Goal: Task Accomplishment & Management: Manage account settings

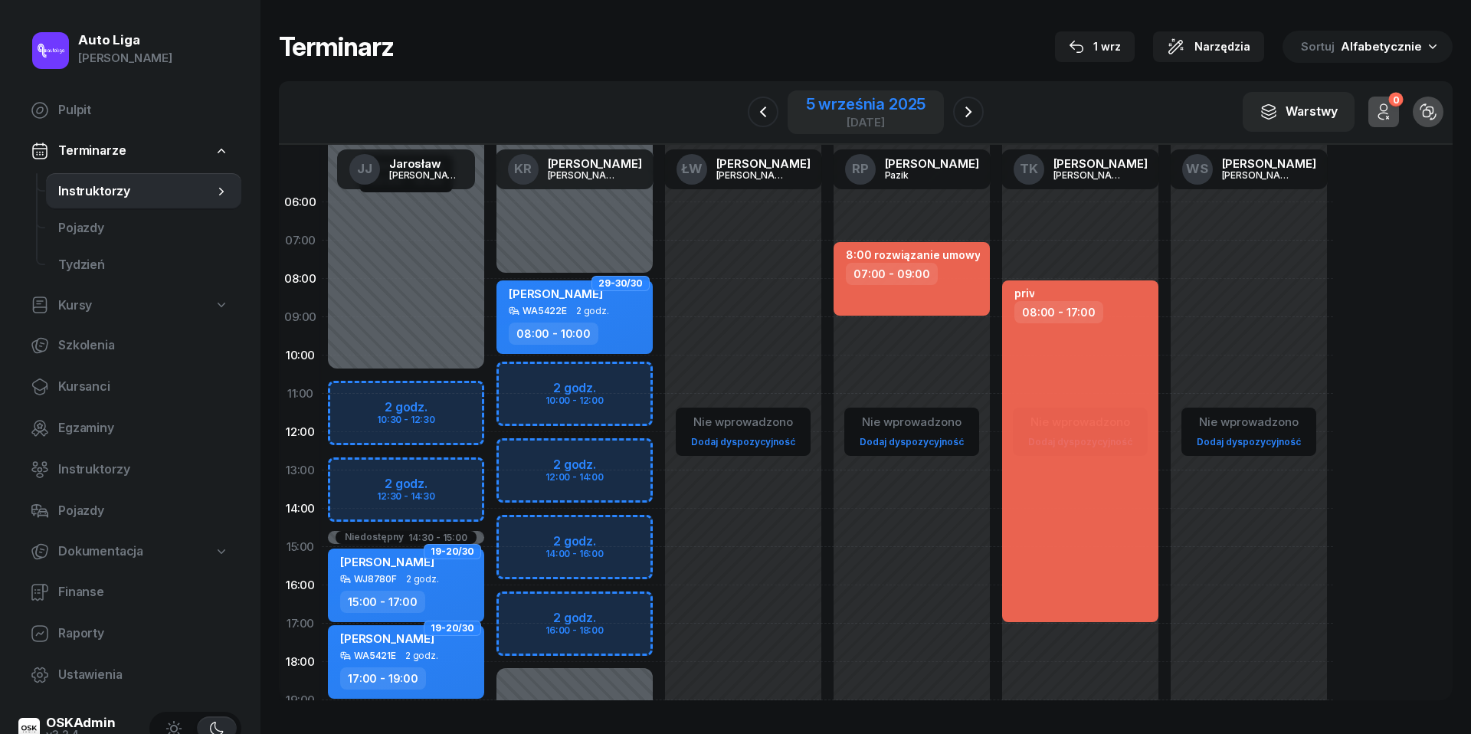
scroll to position [80, 0]
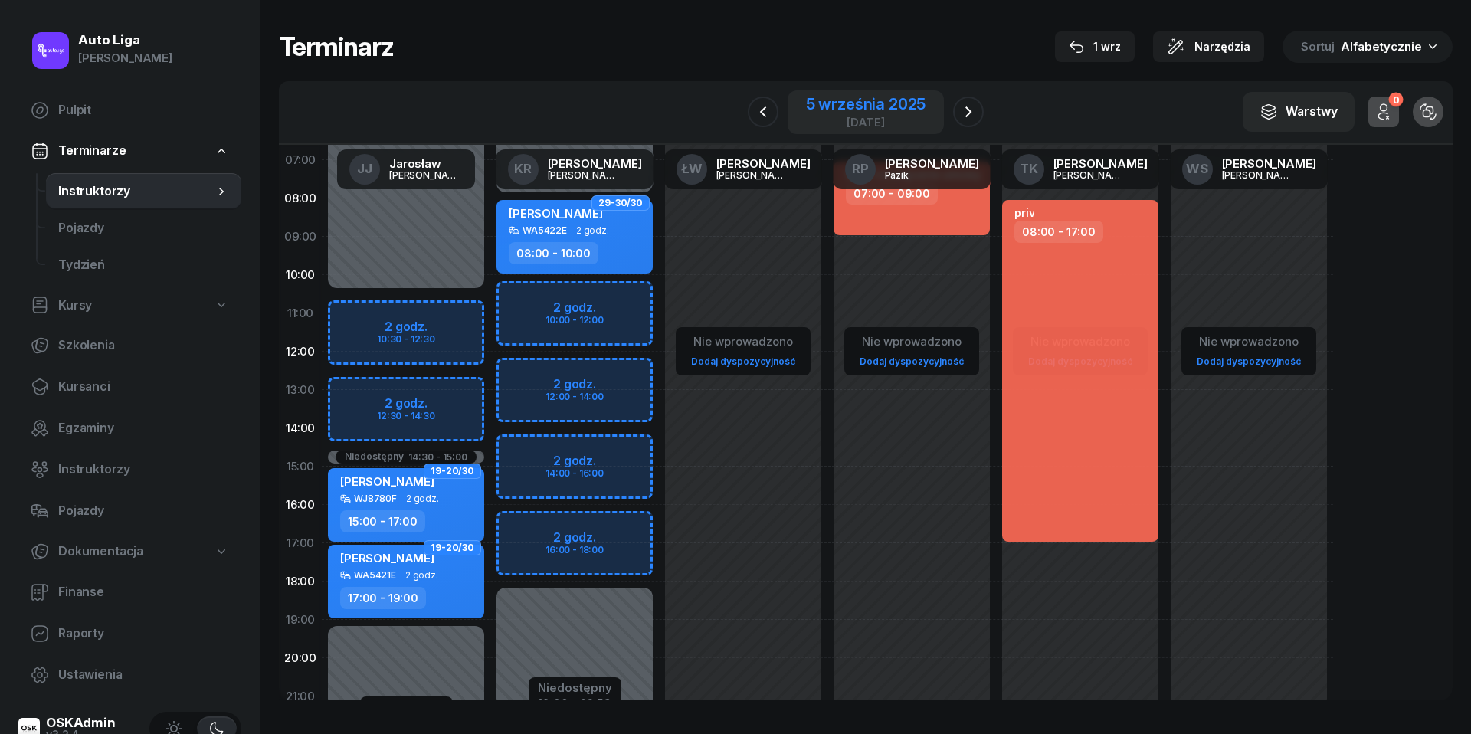
click at [861, 107] on div "5 września 2025" at bounding box center [866, 104] width 120 height 15
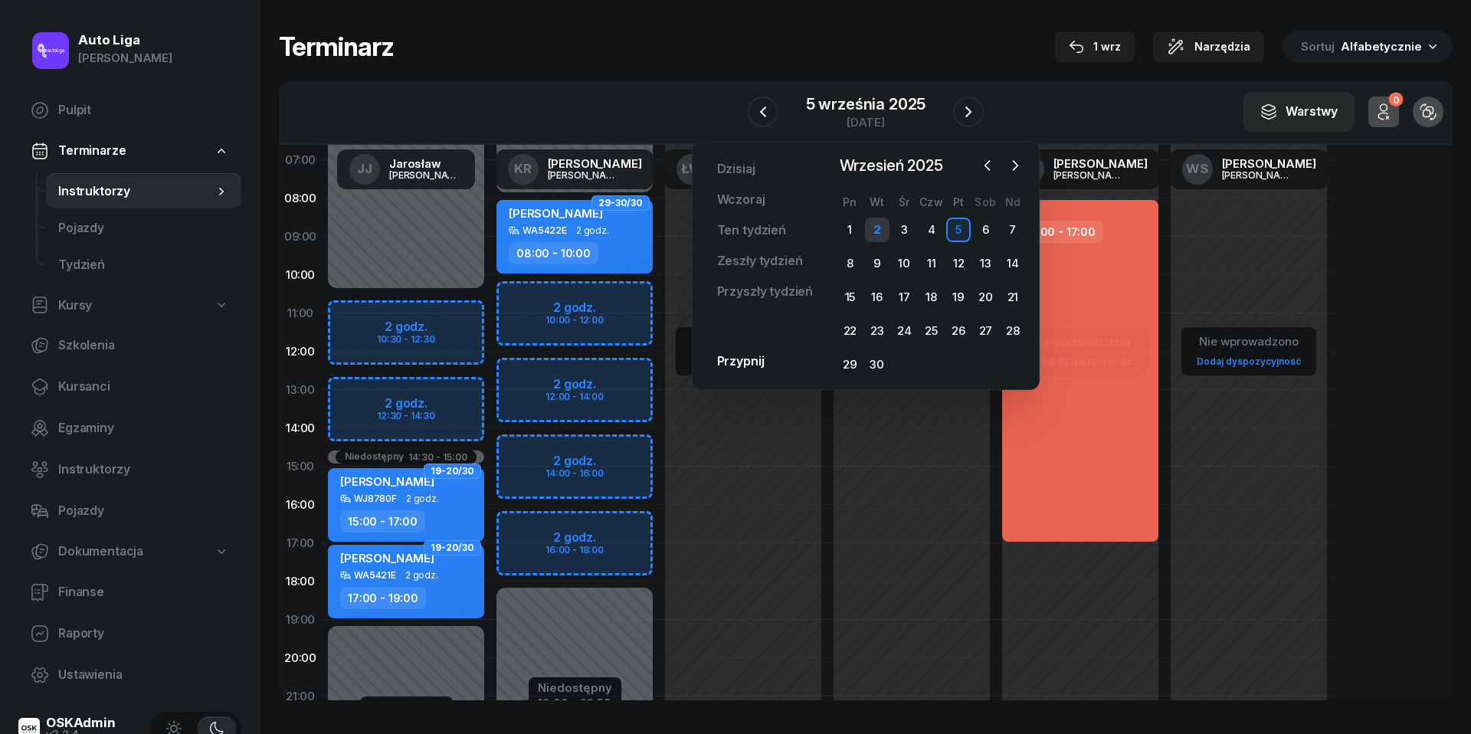
click at [880, 227] on div "2" at bounding box center [877, 230] width 25 height 25
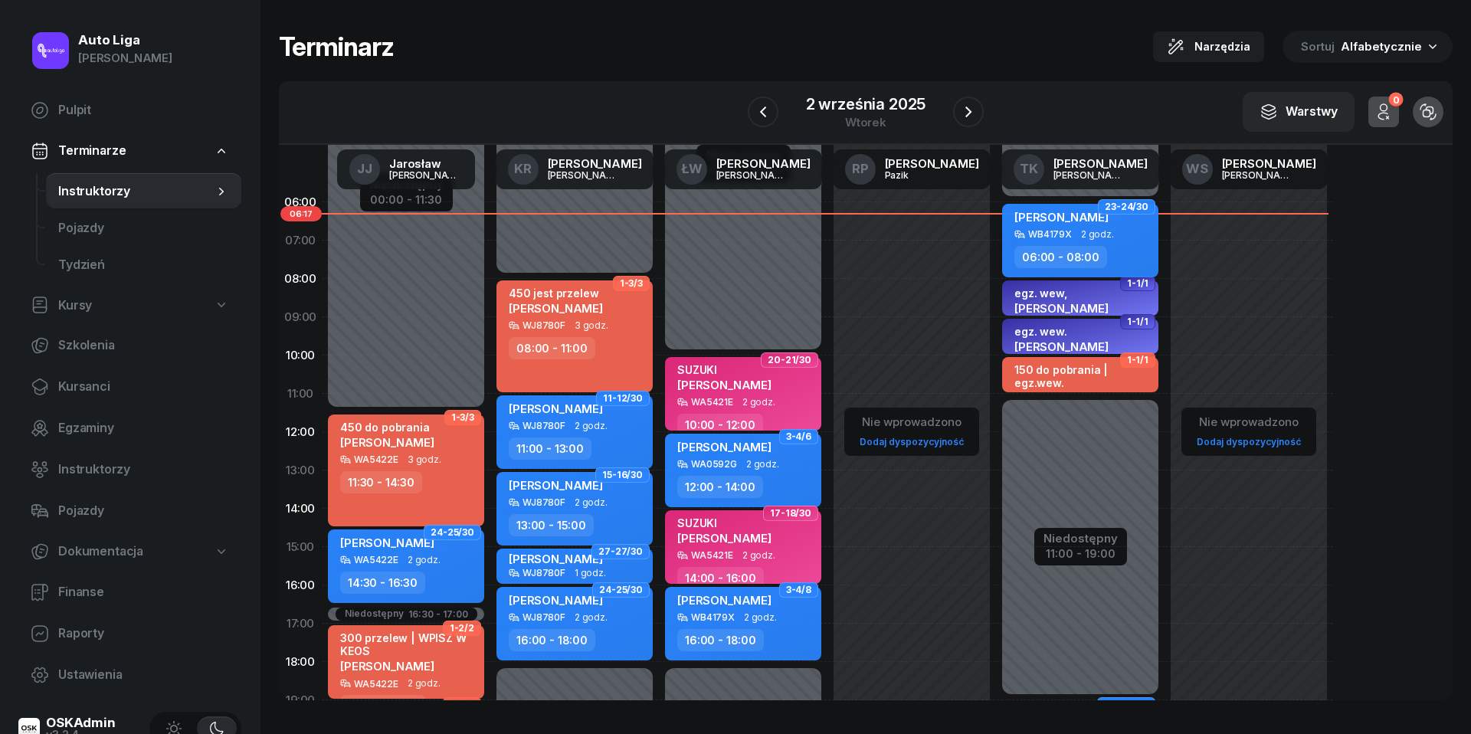
click at [1094, 239] on div "[PERSON_NAME] WB4179X 2 godz. 06:00 - 08:00" at bounding box center [1080, 241] width 156 height 74
select select "06"
select select "08"
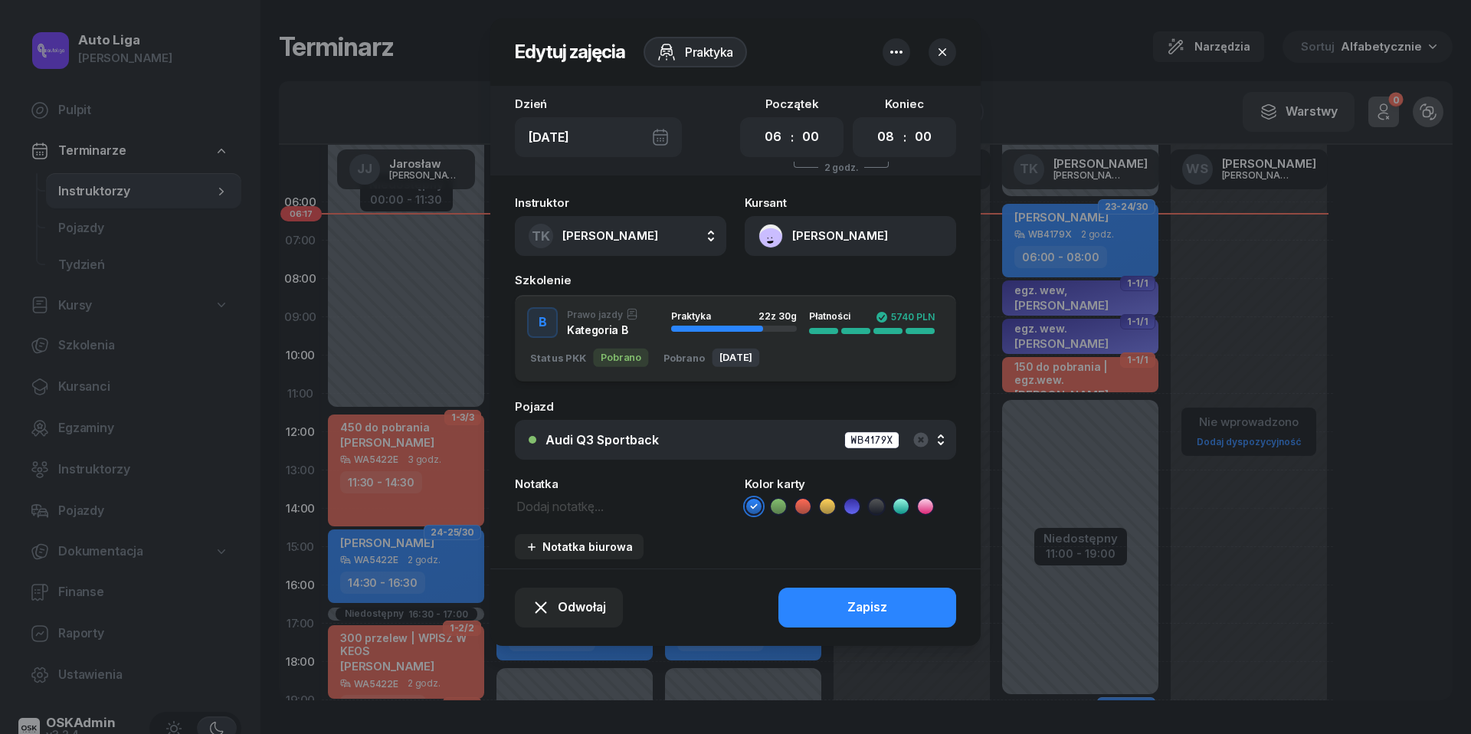
click at [895, 53] on icon "button" at bounding box center [896, 52] width 12 height 3
click at [889, 95] on link "Usuń" at bounding box center [888, 99] width 201 height 38
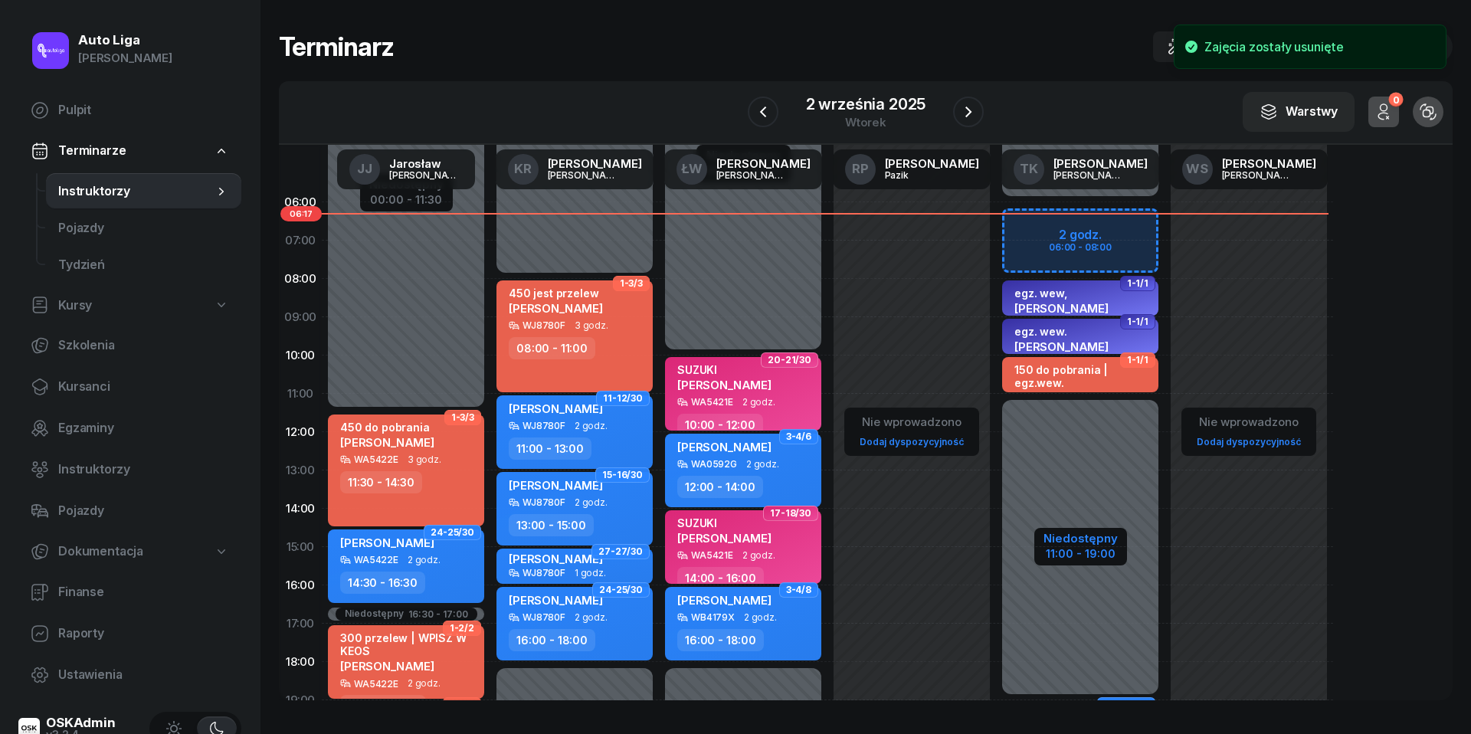
click at [1088, 548] on div "11:00 - 19:00" at bounding box center [1080, 552] width 74 height 16
select select "06"
select select "11"
select select "19"
select select "21"
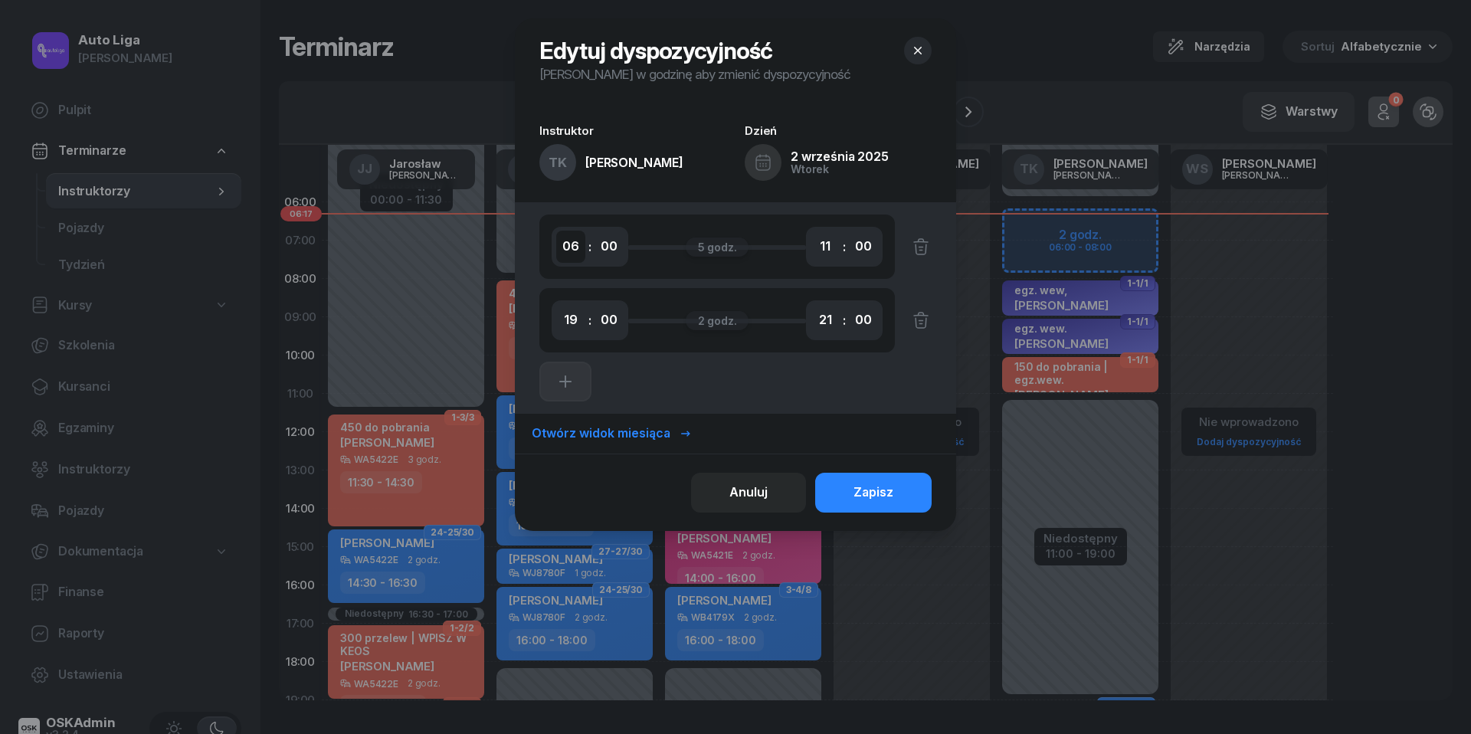
select select "08"
click at [879, 489] on div "Zapisz" at bounding box center [873, 493] width 40 height 20
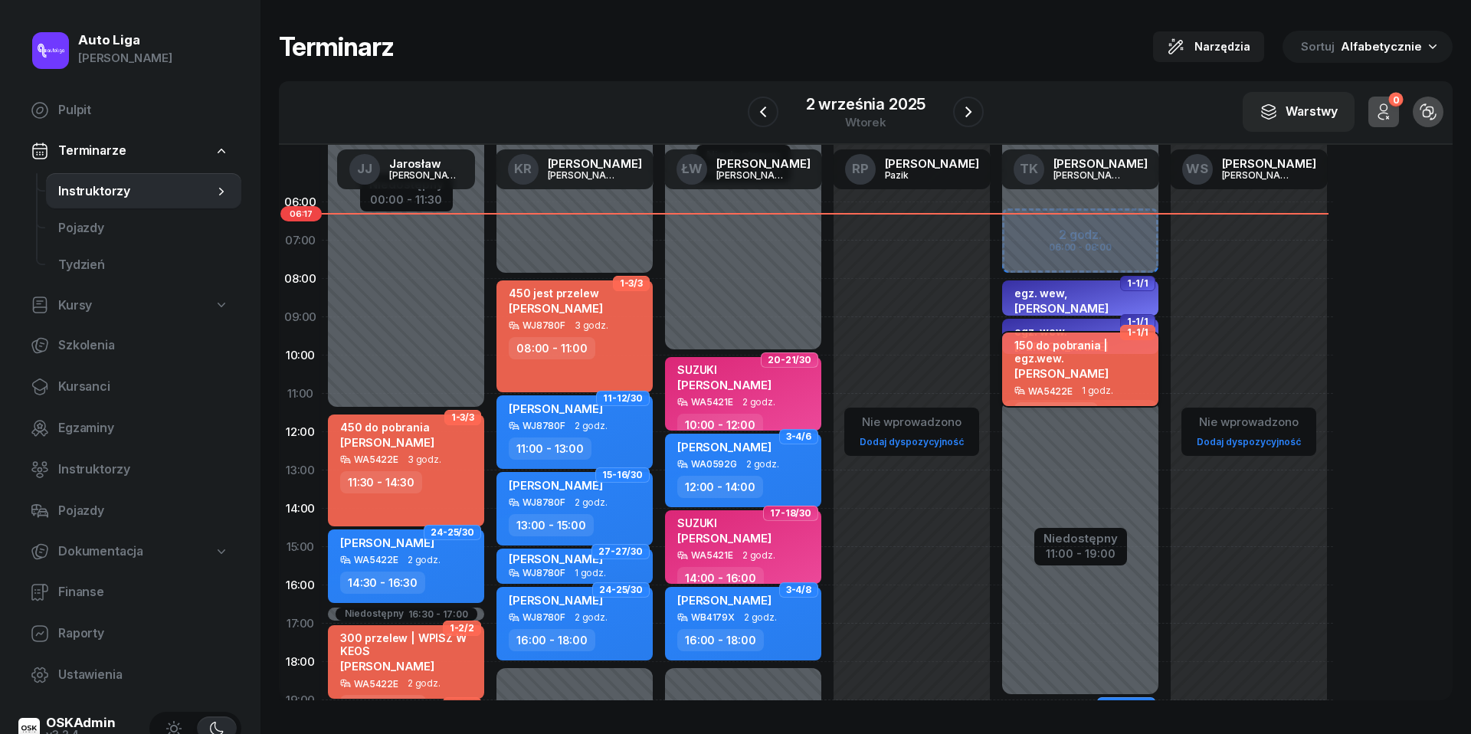
click at [1069, 378] on div "150 do pobrania | egz.wew. [PERSON_NAME]" at bounding box center [1081, 362] width 135 height 47
select select "10"
select select "11"
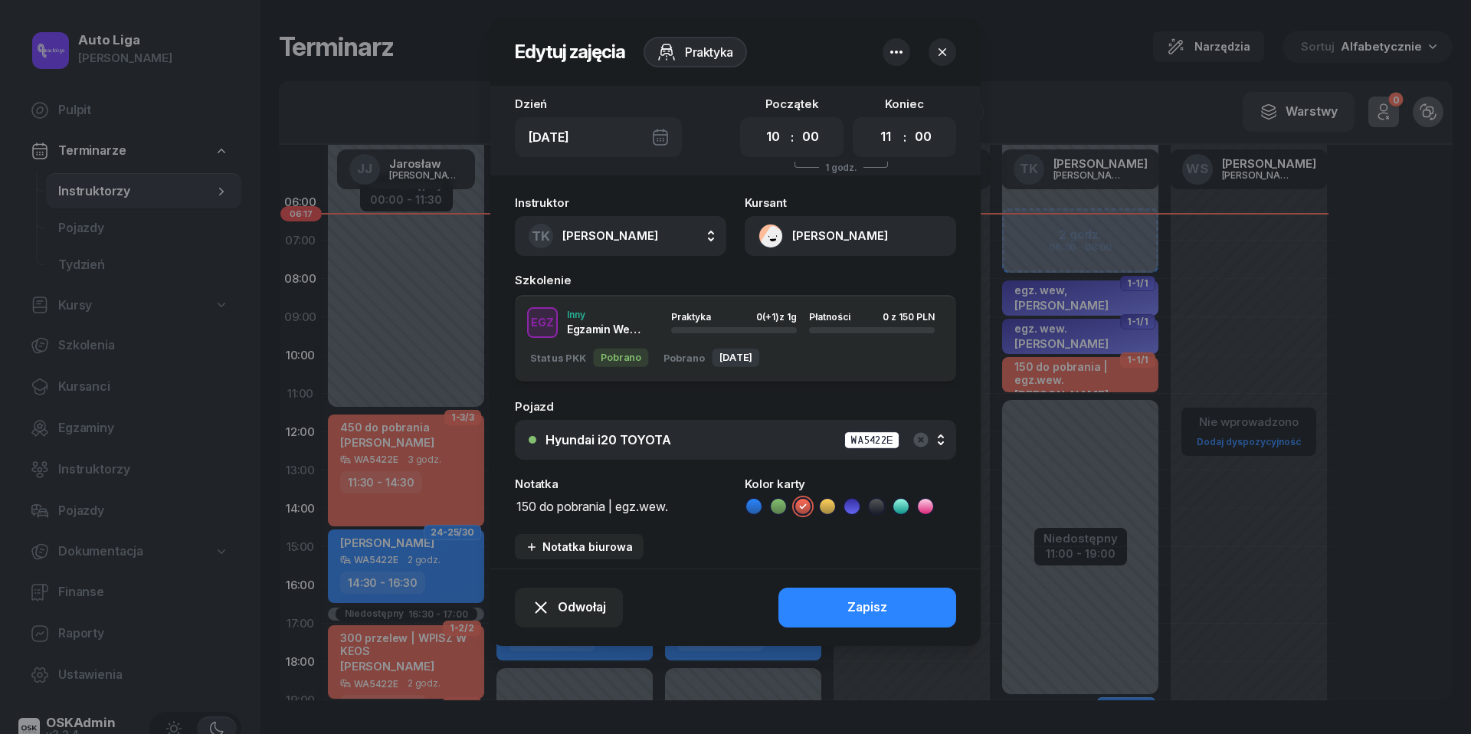
click at [604, 510] on textarea "150 do pobrania | egz.wew." at bounding box center [620, 505] width 211 height 19
type textarea "150 przelew | egz.wew."
click at [886, 597] on div "Zapisz" at bounding box center [867, 607] width 40 height 20
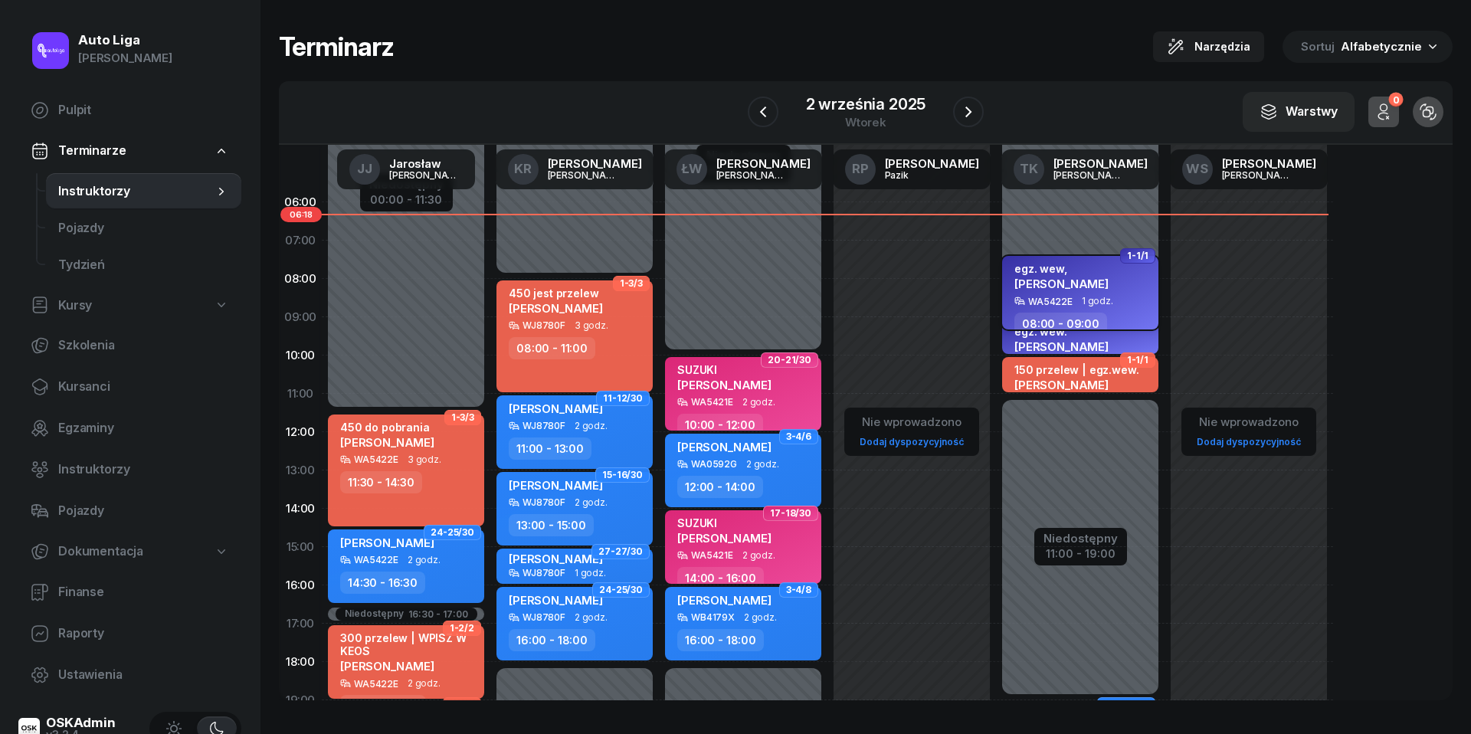
click at [1043, 288] on div "egz. [PERSON_NAME]" at bounding box center [1061, 279] width 94 height 34
select select "08"
select select "09"
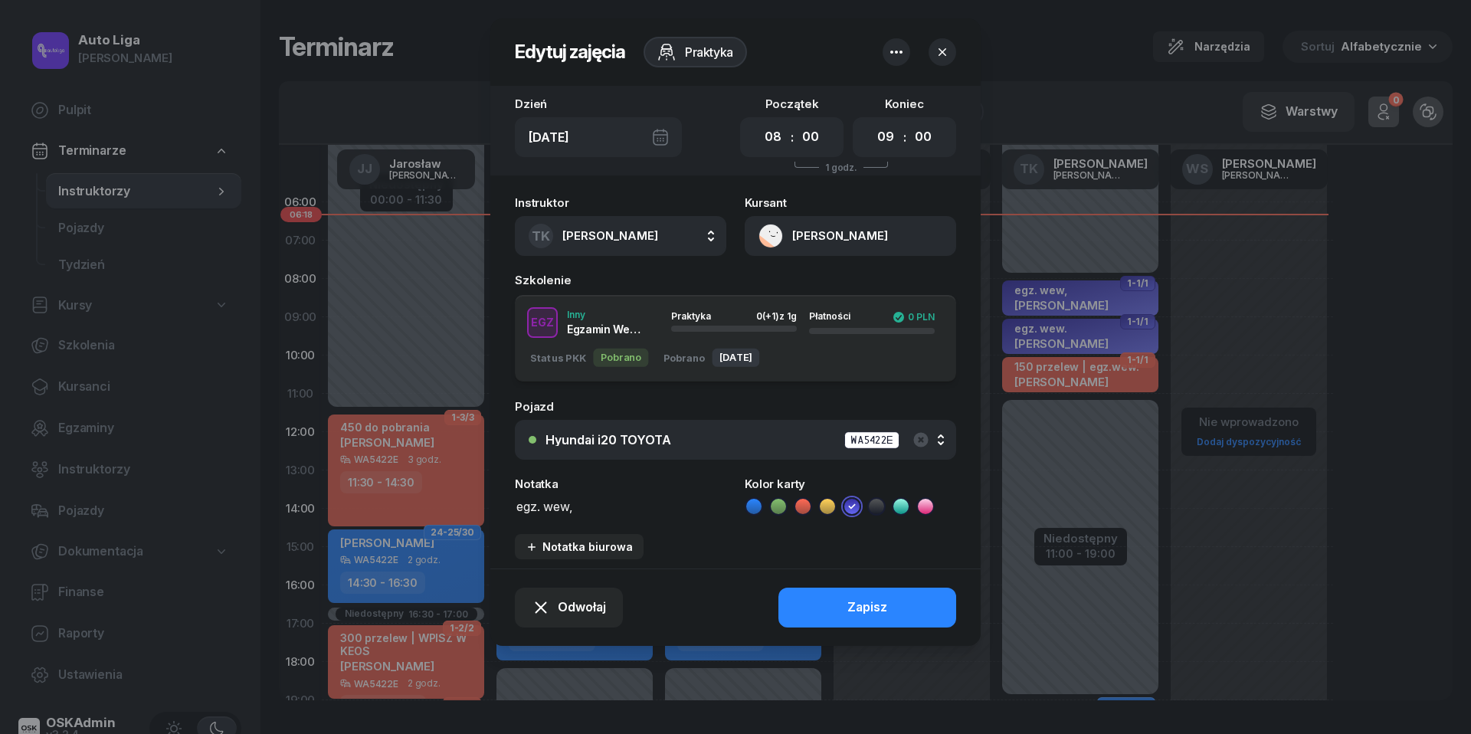
click at [776, 224] on button "[PERSON_NAME]" at bounding box center [850, 236] width 211 height 40
click at [788, 299] on link "Otwórz profil" at bounding box center [848, 289] width 201 height 38
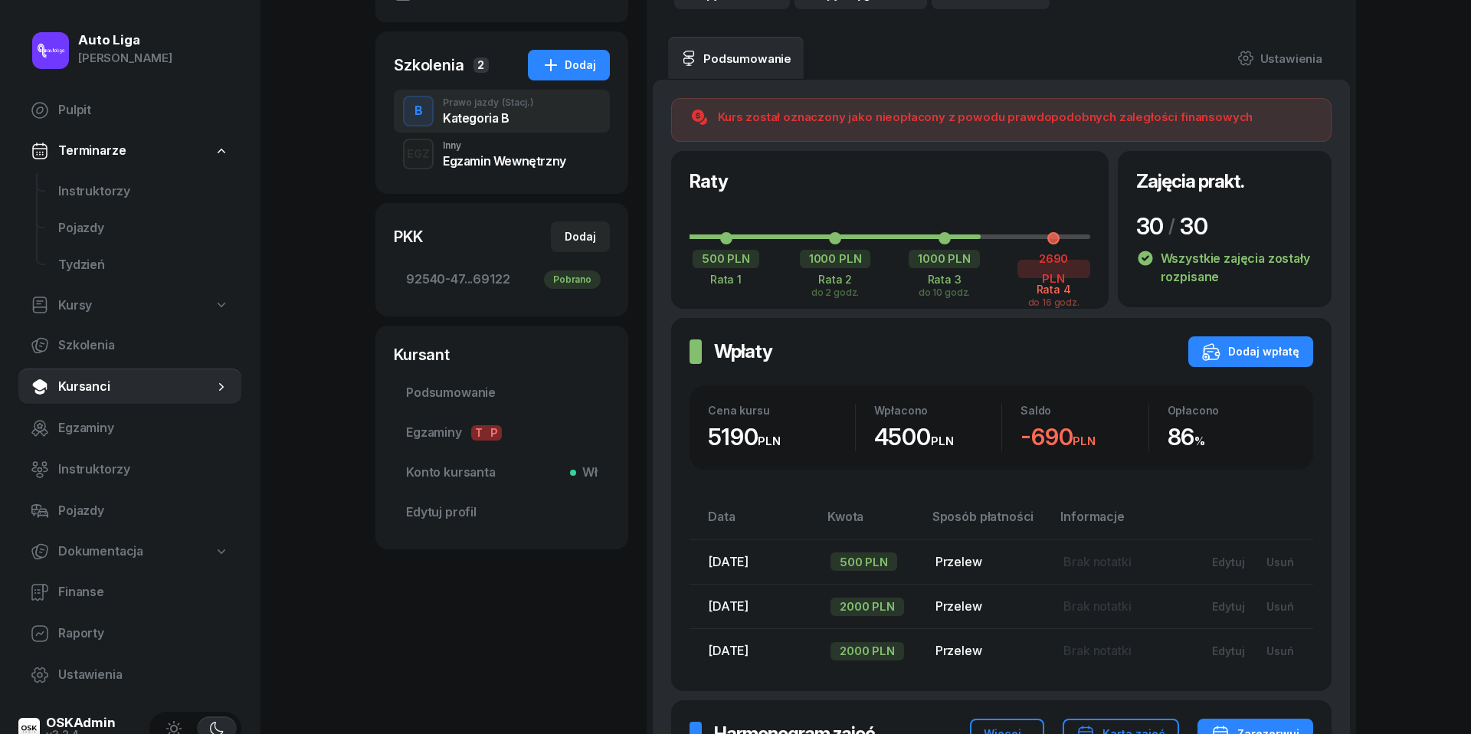
scroll to position [301, 0]
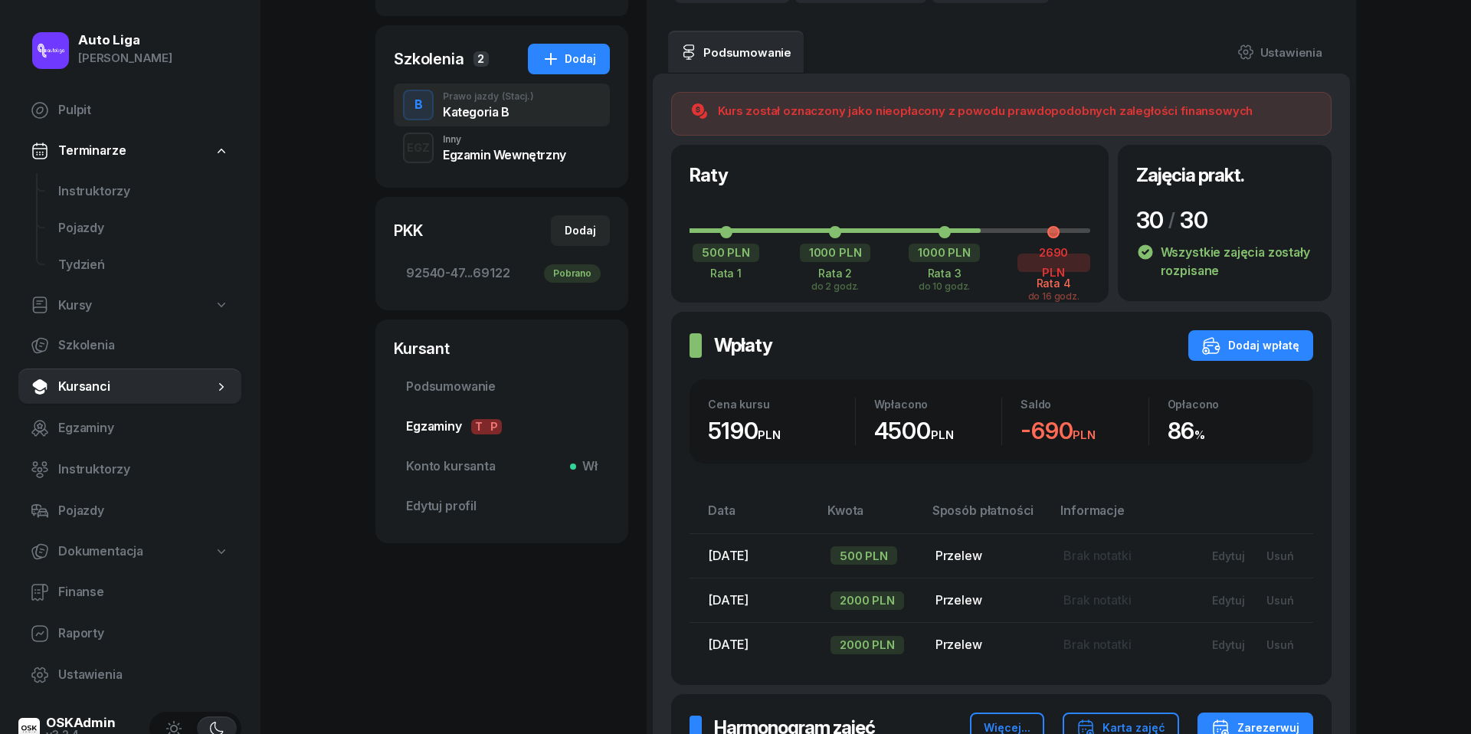
click at [430, 434] on span "Egzaminy T P" at bounding box center [501, 427] width 191 height 20
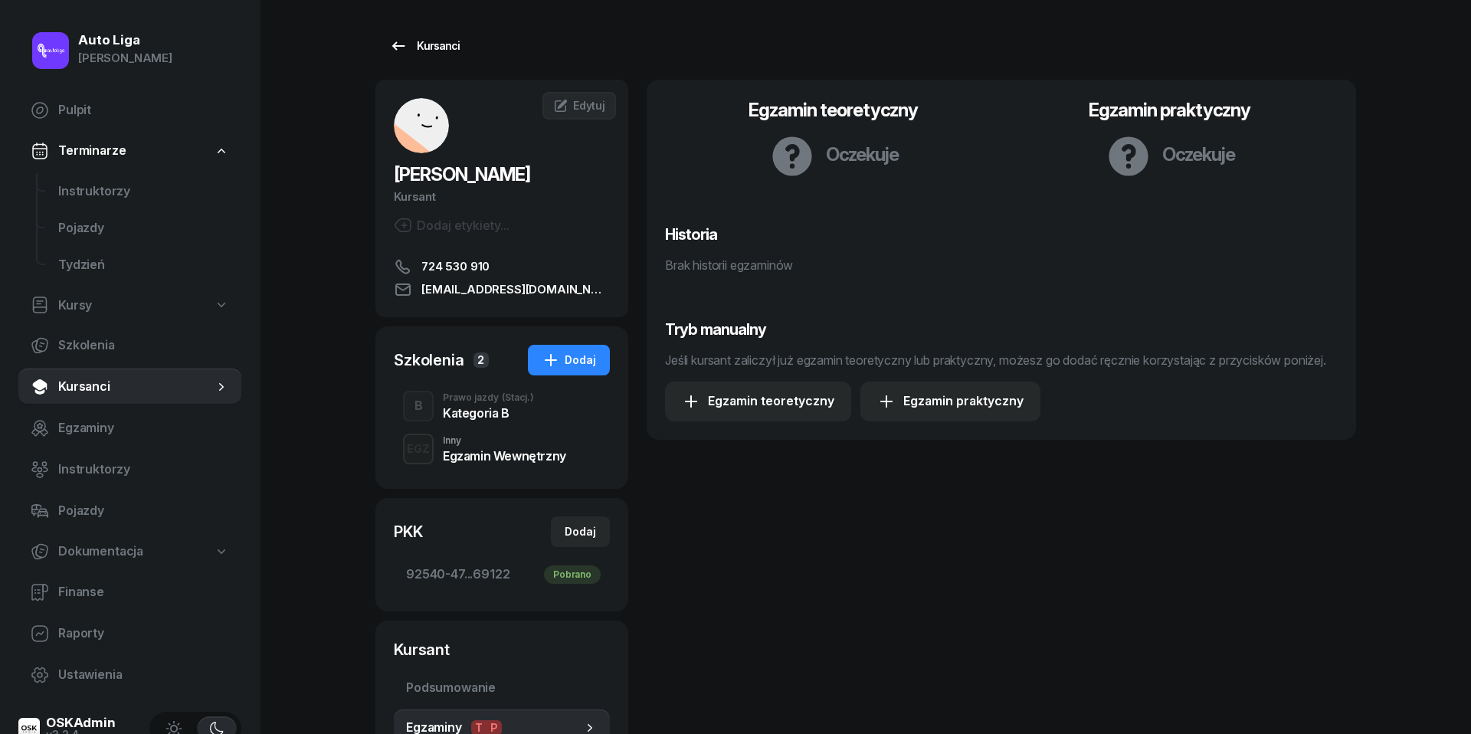
click at [393, 50] on icon at bounding box center [398, 46] width 18 height 18
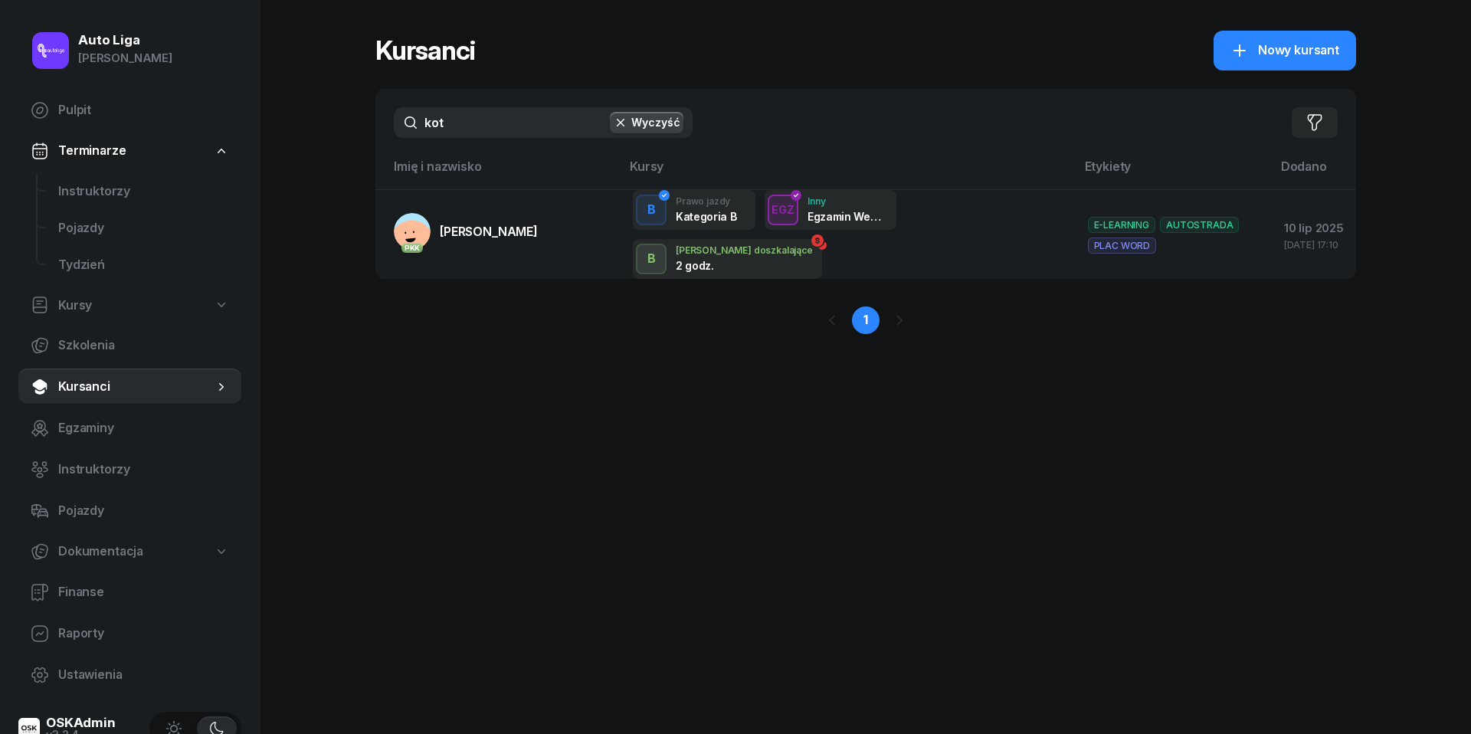
click at [492, 124] on input "kot" at bounding box center [543, 122] width 299 height 31
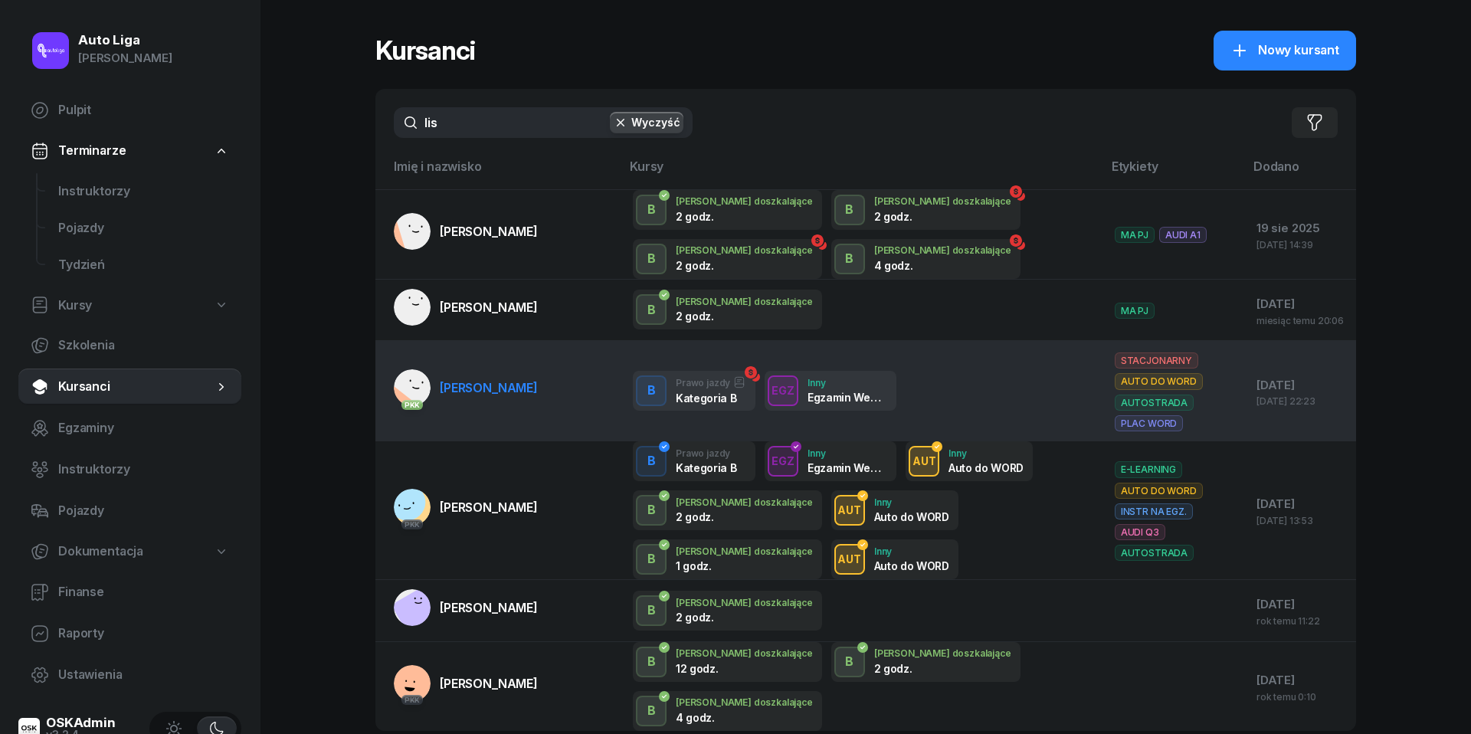
type input "lis"
click at [450, 403] on link "PKK [PERSON_NAME]" at bounding box center [466, 387] width 144 height 37
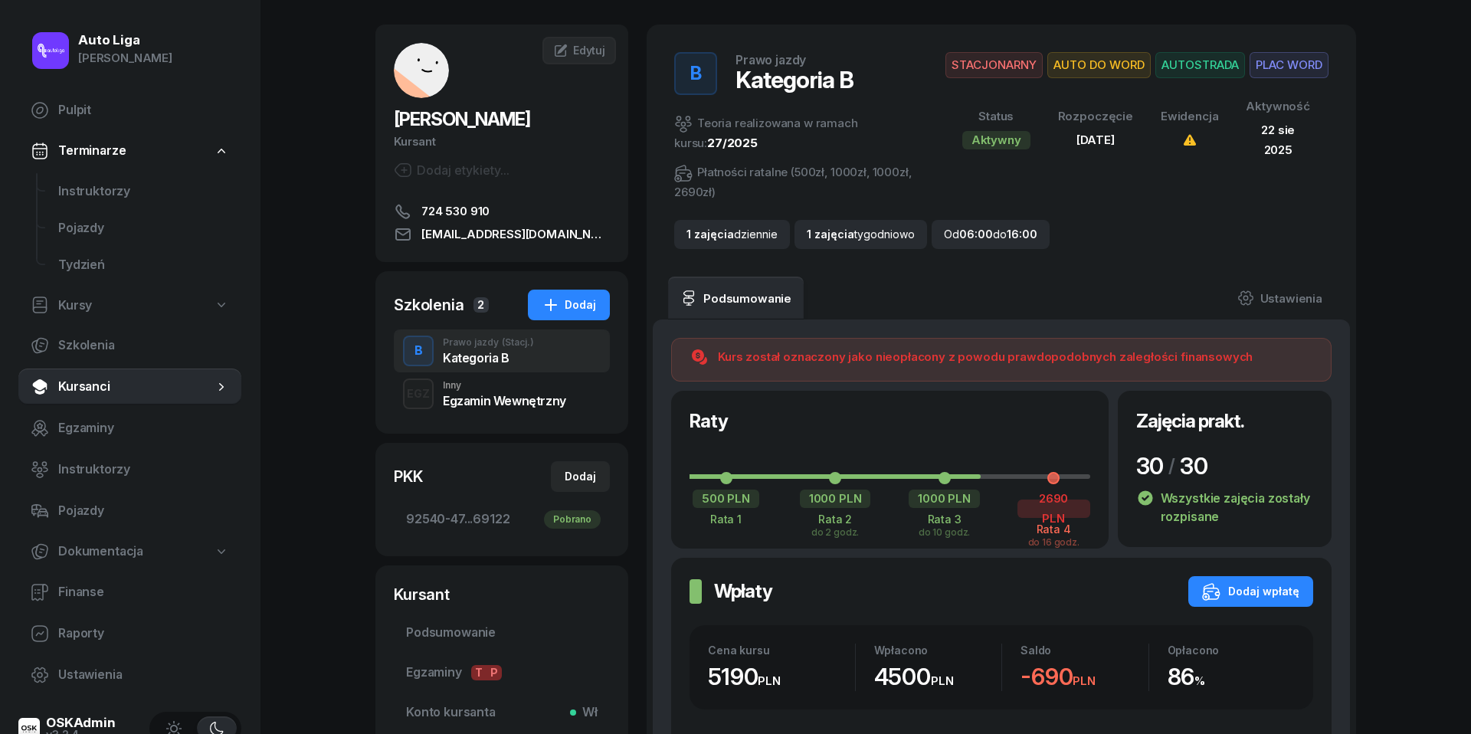
scroll to position [28, 0]
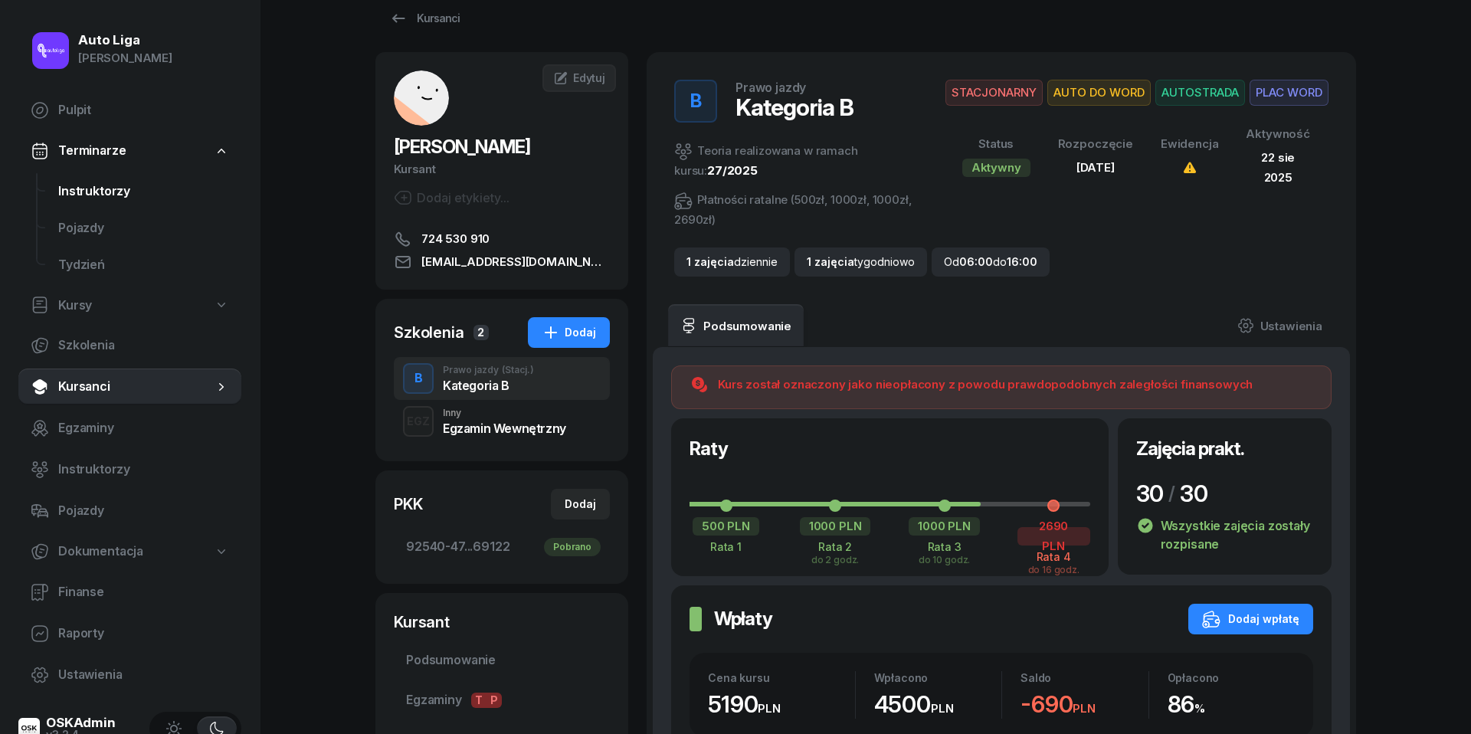
click at [108, 182] on span "Instruktorzy" at bounding box center [143, 192] width 171 height 20
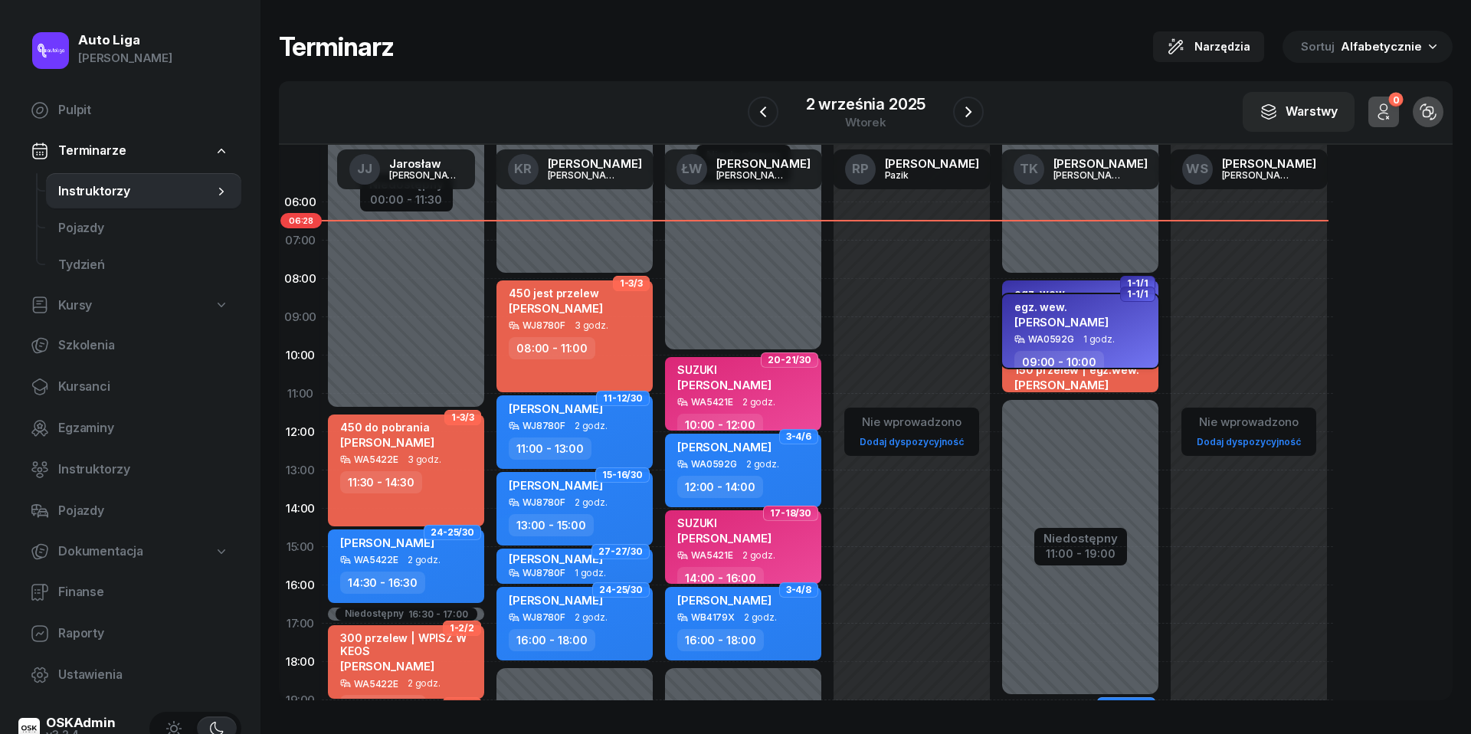
click at [1083, 334] on span "1 godz." at bounding box center [1098, 339] width 31 height 11
select select "09"
select select "10"
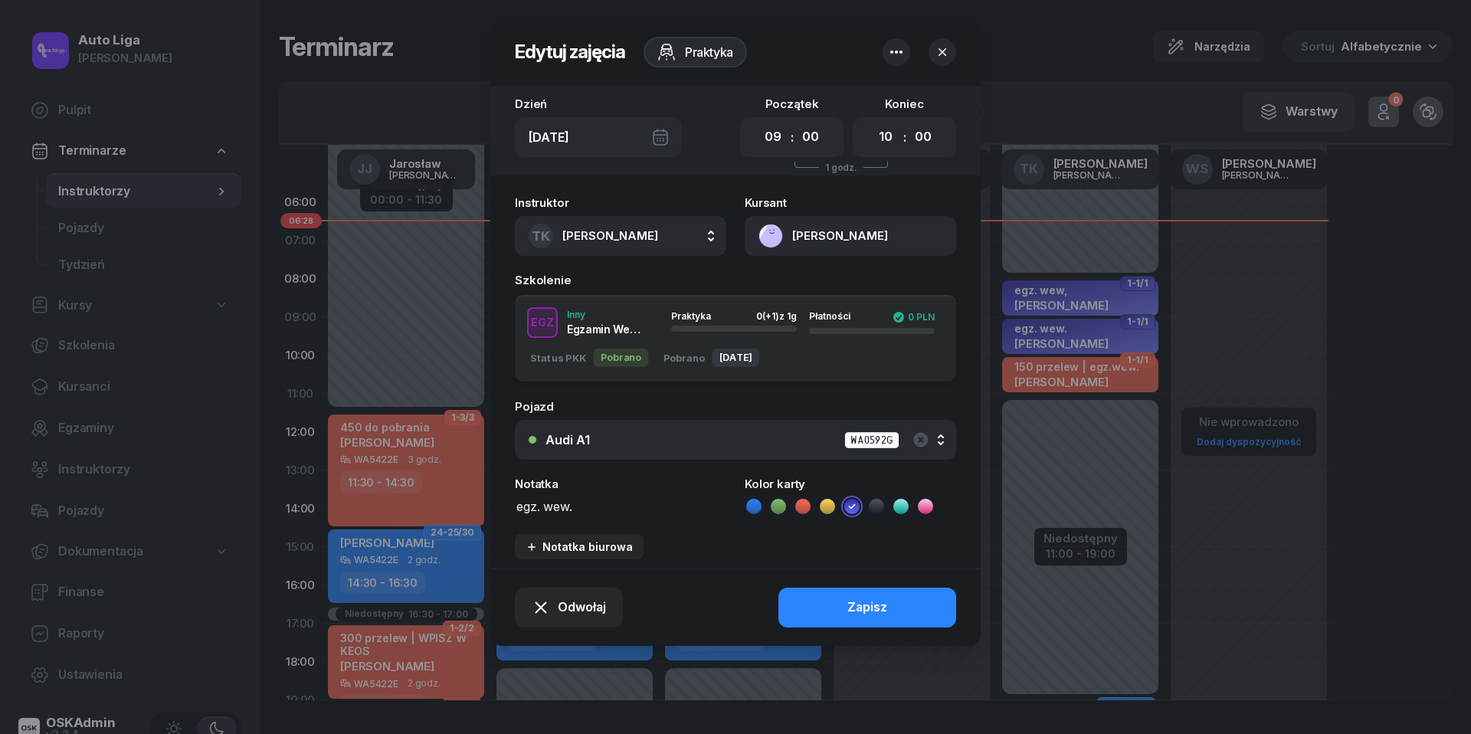
click at [775, 233] on button "[PERSON_NAME]" at bounding box center [850, 236] width 211 height 40
click at [803, 280] on div "Otwórz profil" at bounding box center [795, 289] width 74 height 20
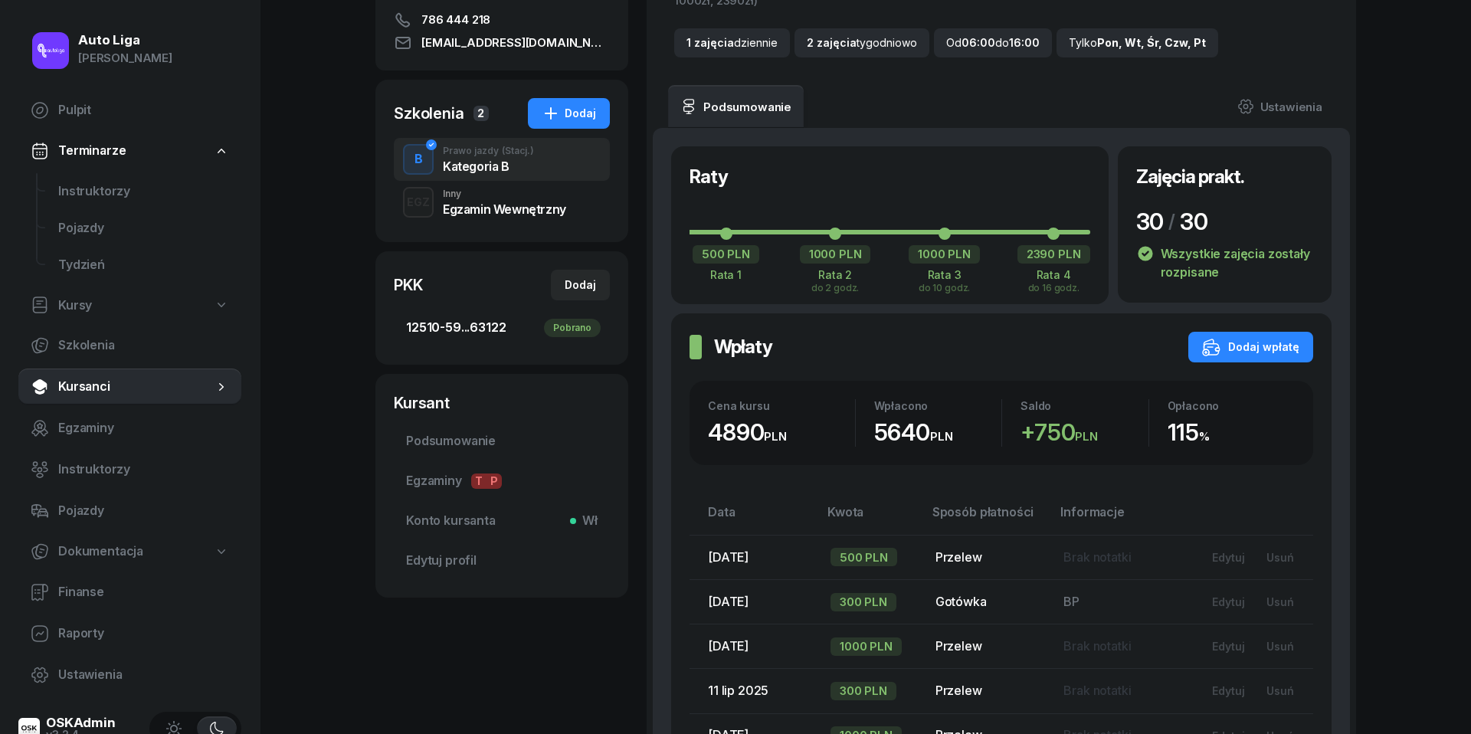
scroll to position [248, 0]
click at [439, 483] on span "Egzaminy T P" at bounding box center [501, 480] width 191 height 20
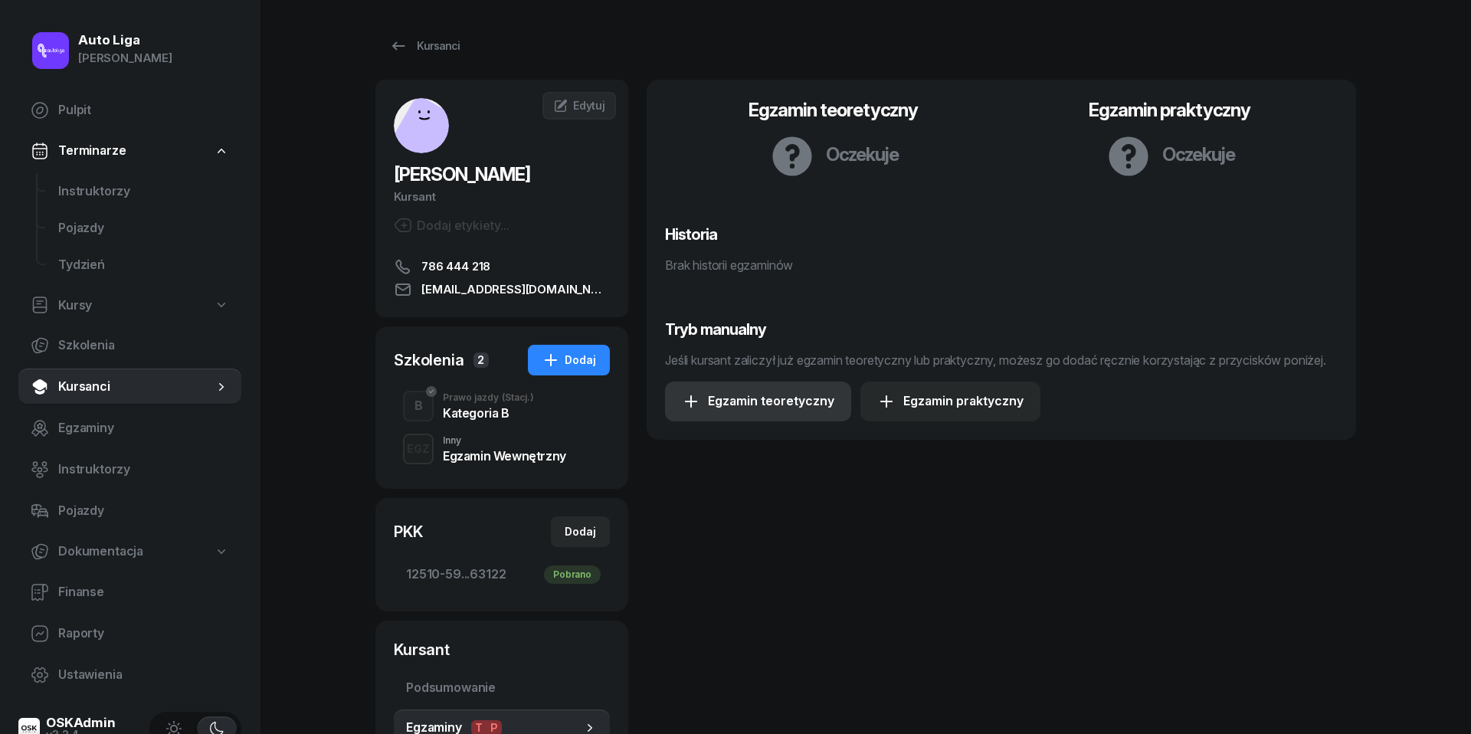
click at [748, 411] on div "Egzamin teoretyczny" at bounding box center [758, 401] width 152 height 20
select select "B"
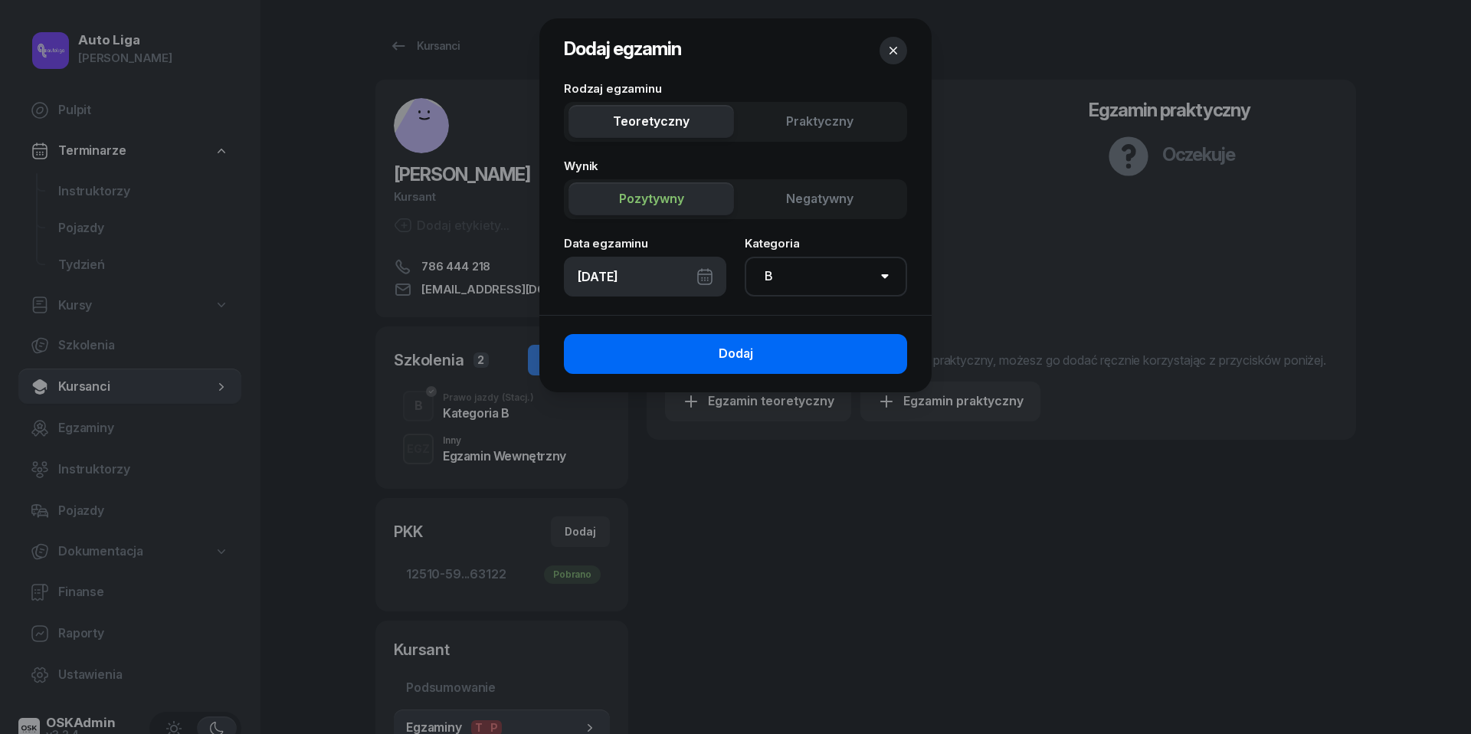
click at [791, 355] on button "Dodaj" at bounding box center [735, 354] width 343 height 40
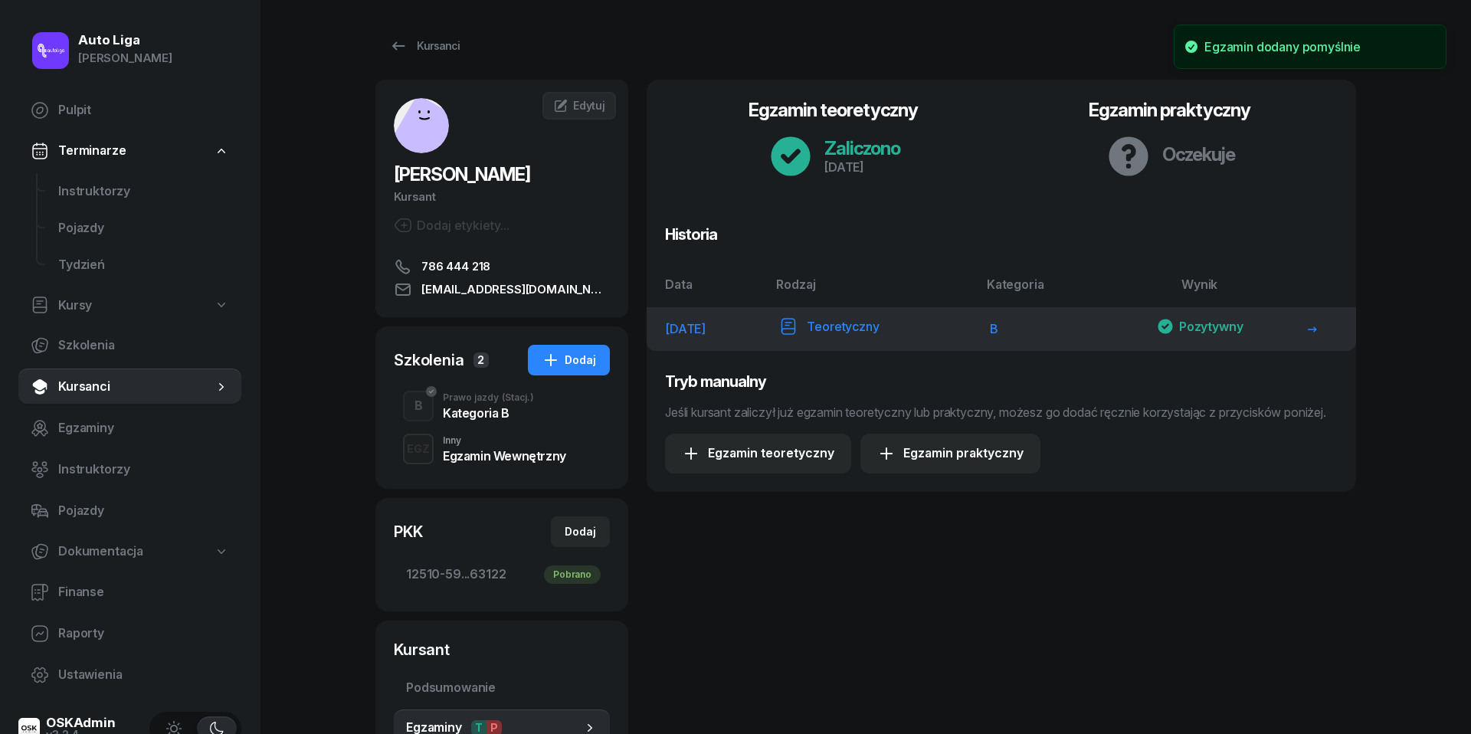
click at [832, 326] on div "Teoretyczny" at bounding box center [829, 327] width 100 height 20
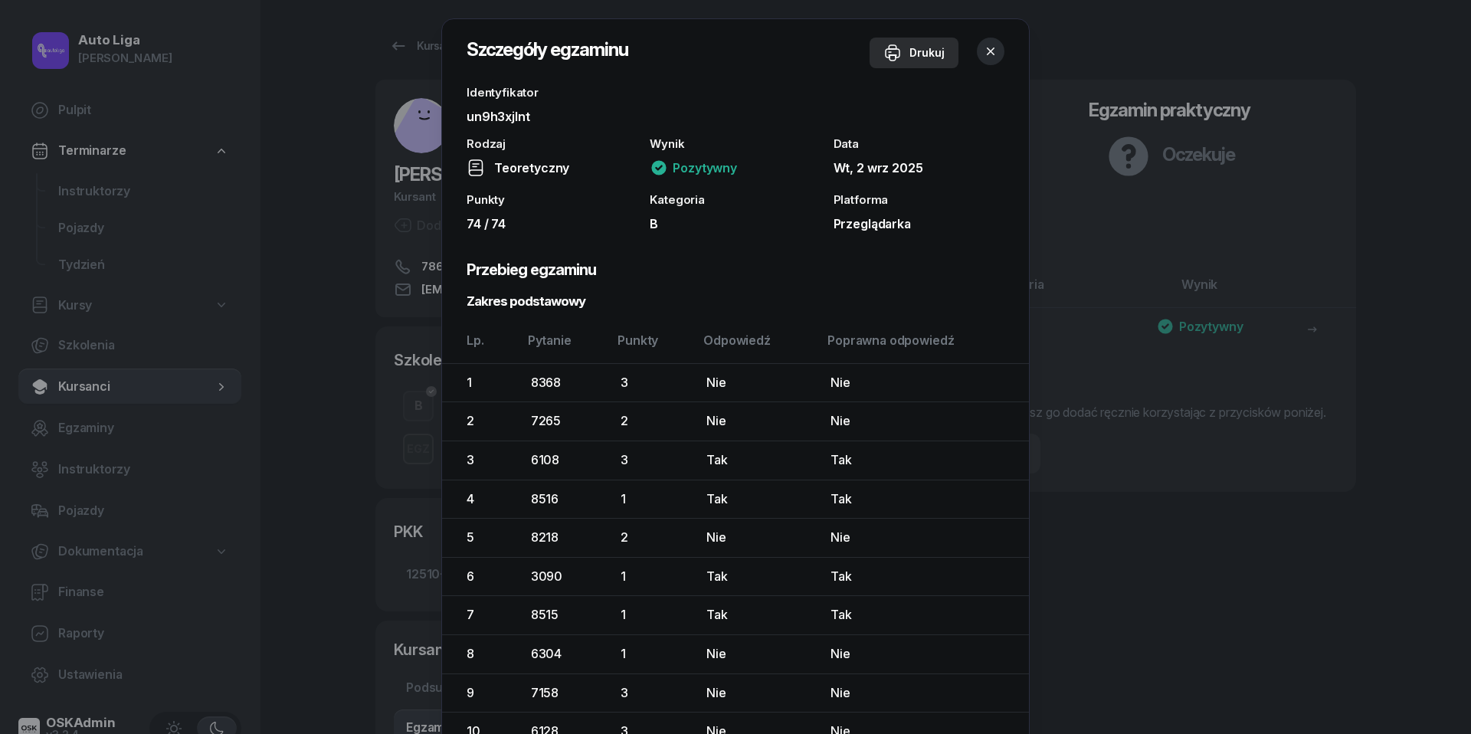
click at [908, 52] on div "Drukuj" at bounding box center [913, 53] width 61 height 18
click at [993, 47] on icon "button" at bounding box center [990, 51] width 15 height 15
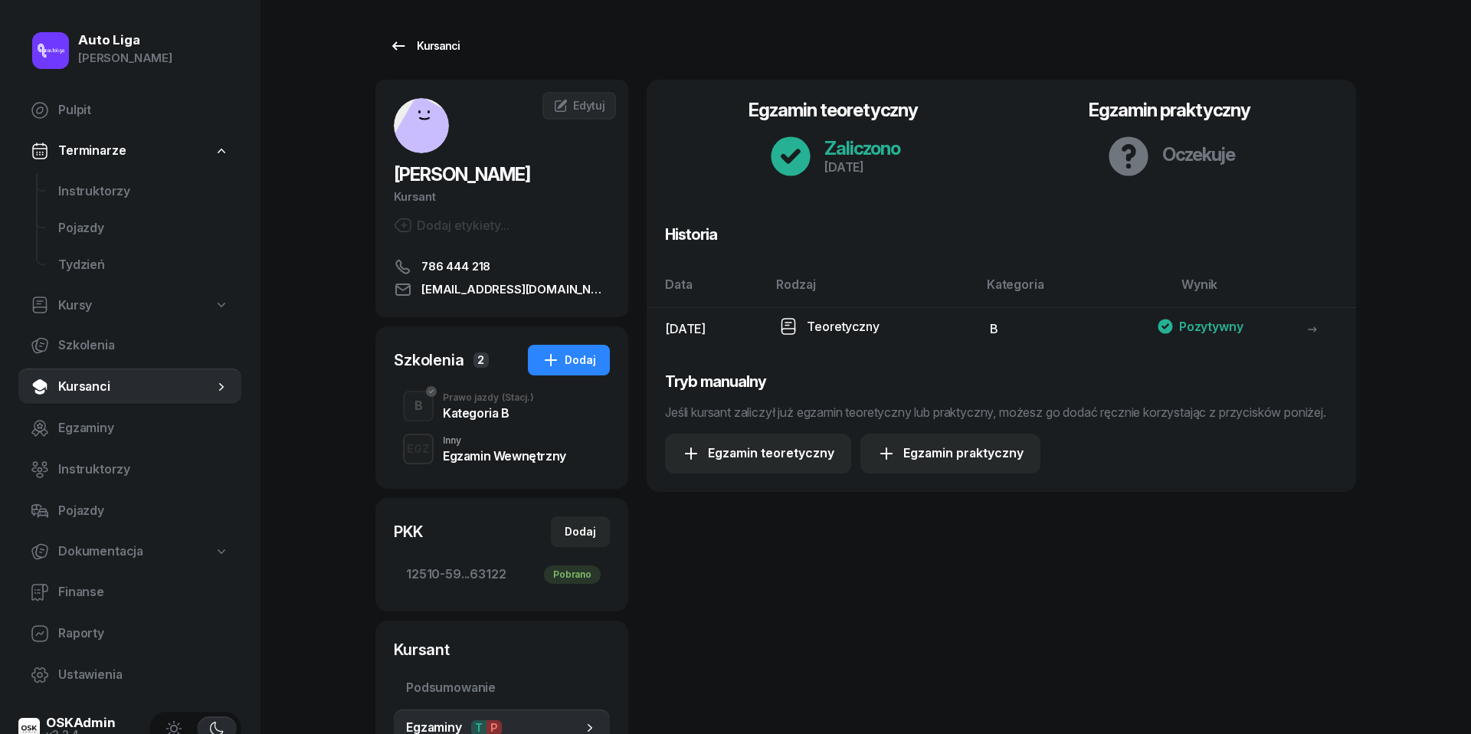
click at [400, 47] on icon at bounding box center [398, 46] width 18 height 18
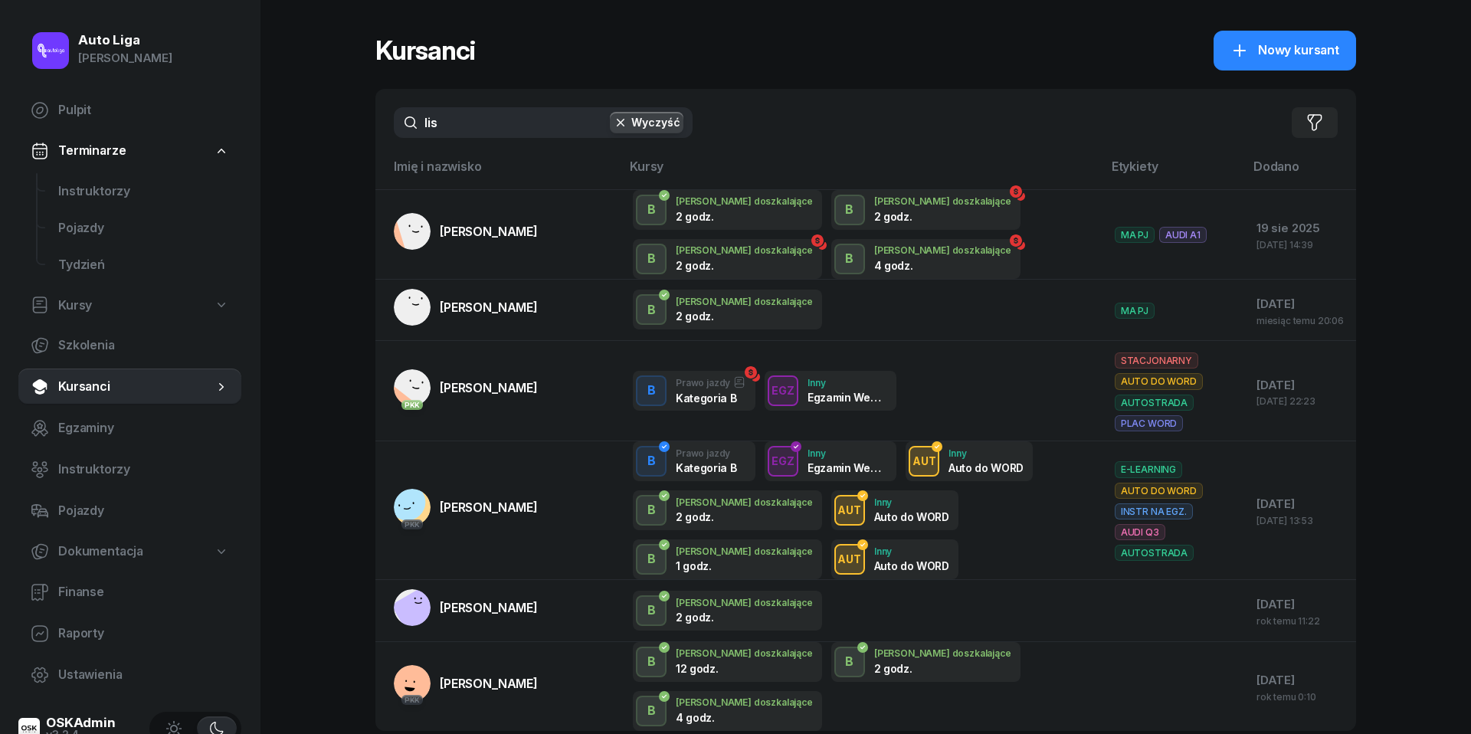
click at [454, 118] on input "lis" at bounding box center [543, 122] width 299 height 31
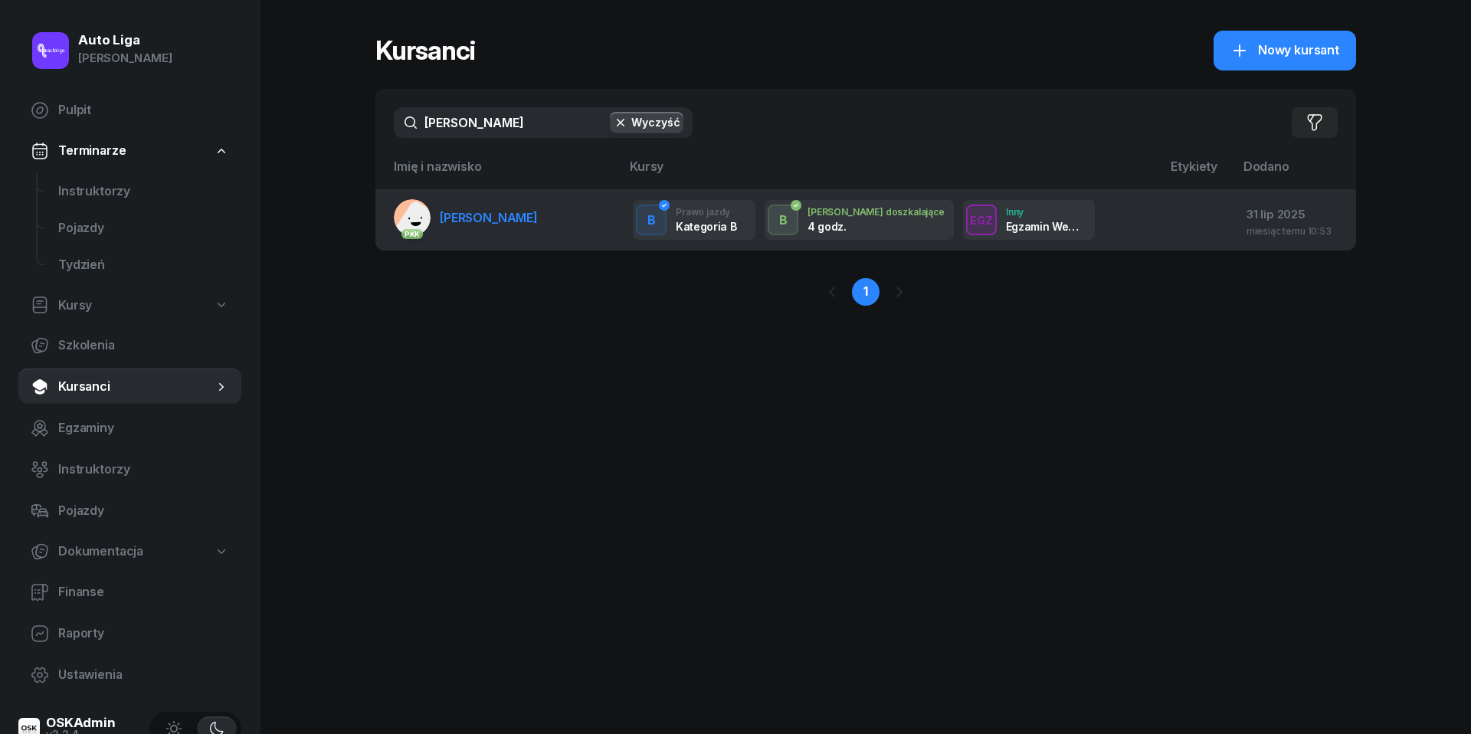
type input "[PERSON_NAME]"
click at [460, 213] on span "[PERSON_NAME]" at bounding box center [489, 217] width 98 height 15
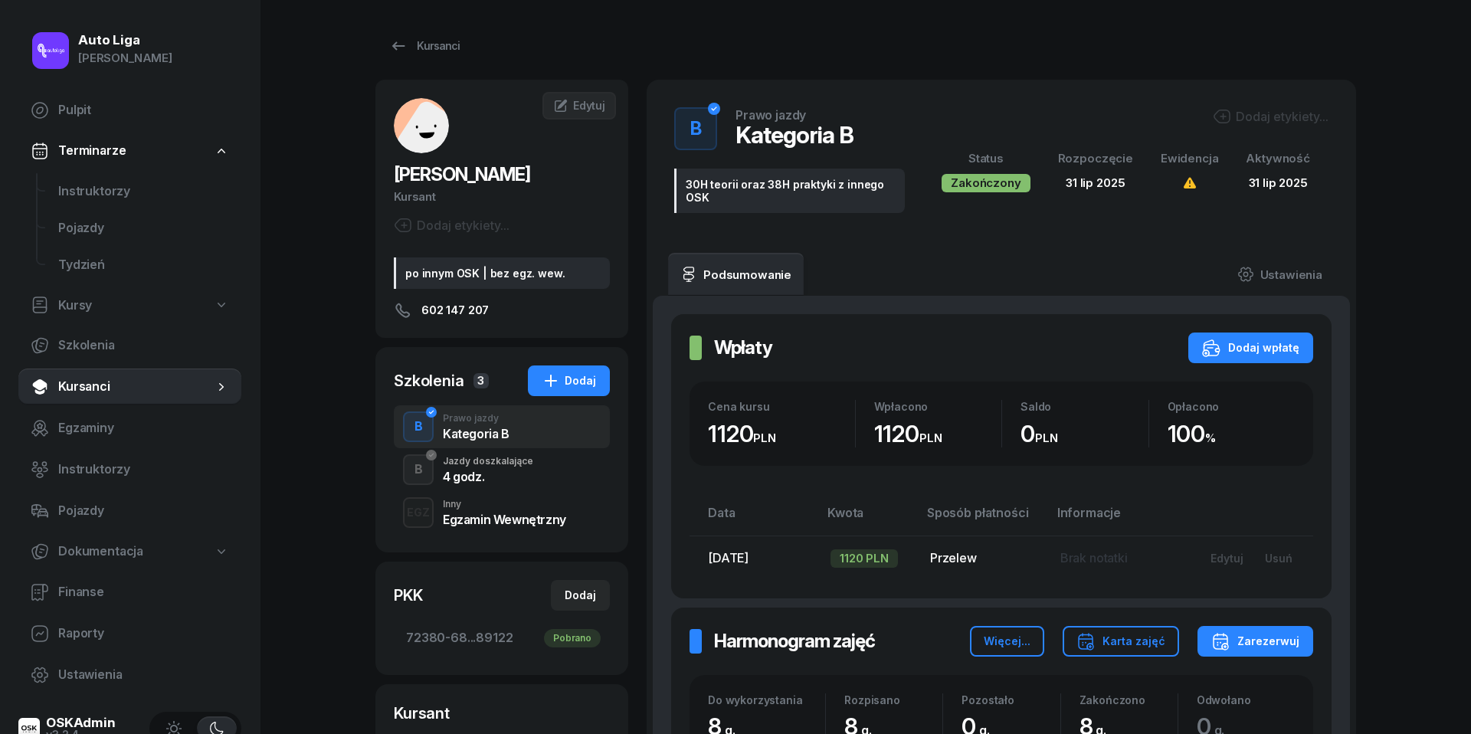
click at [515, 467] on div "4 godz." at bounding box center [488, 474] width 90 height 17
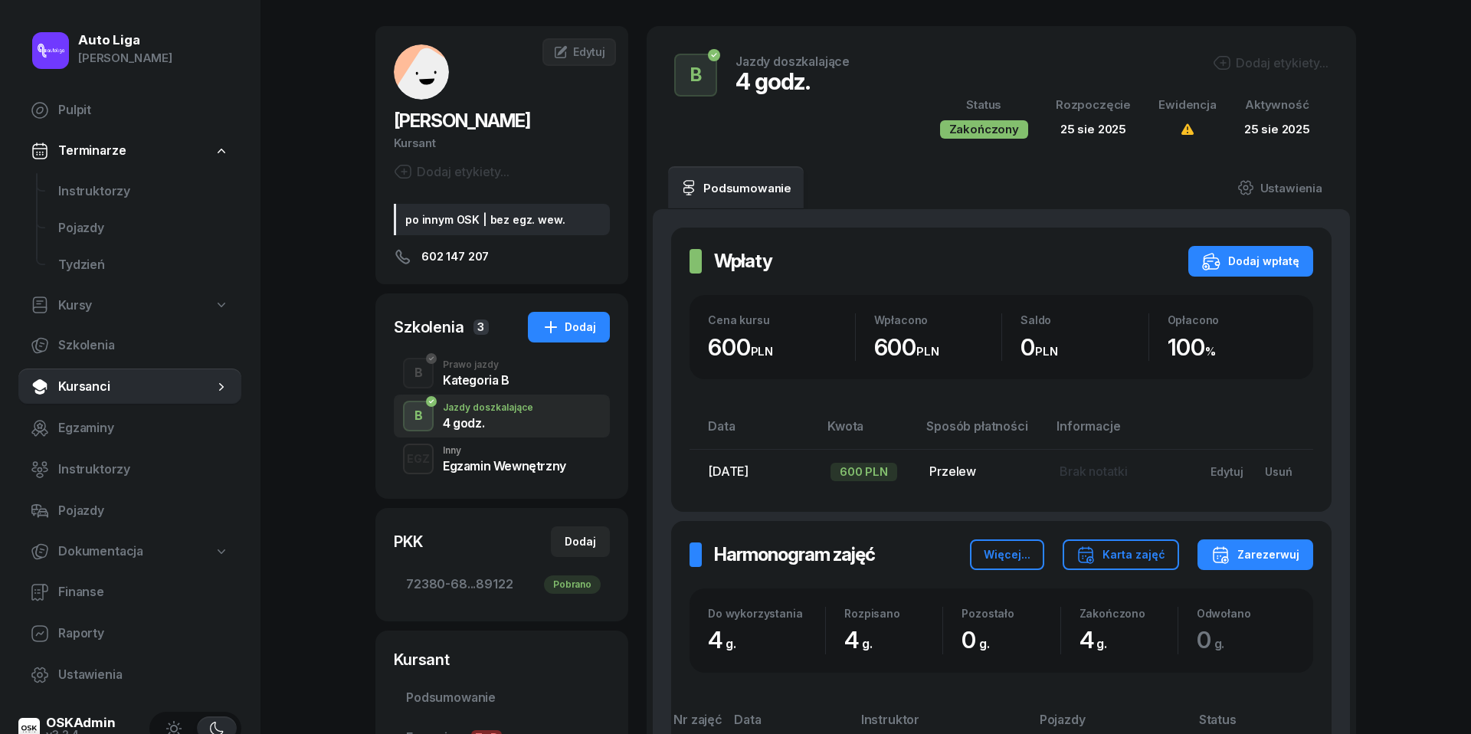
scroll to position [83, 0]
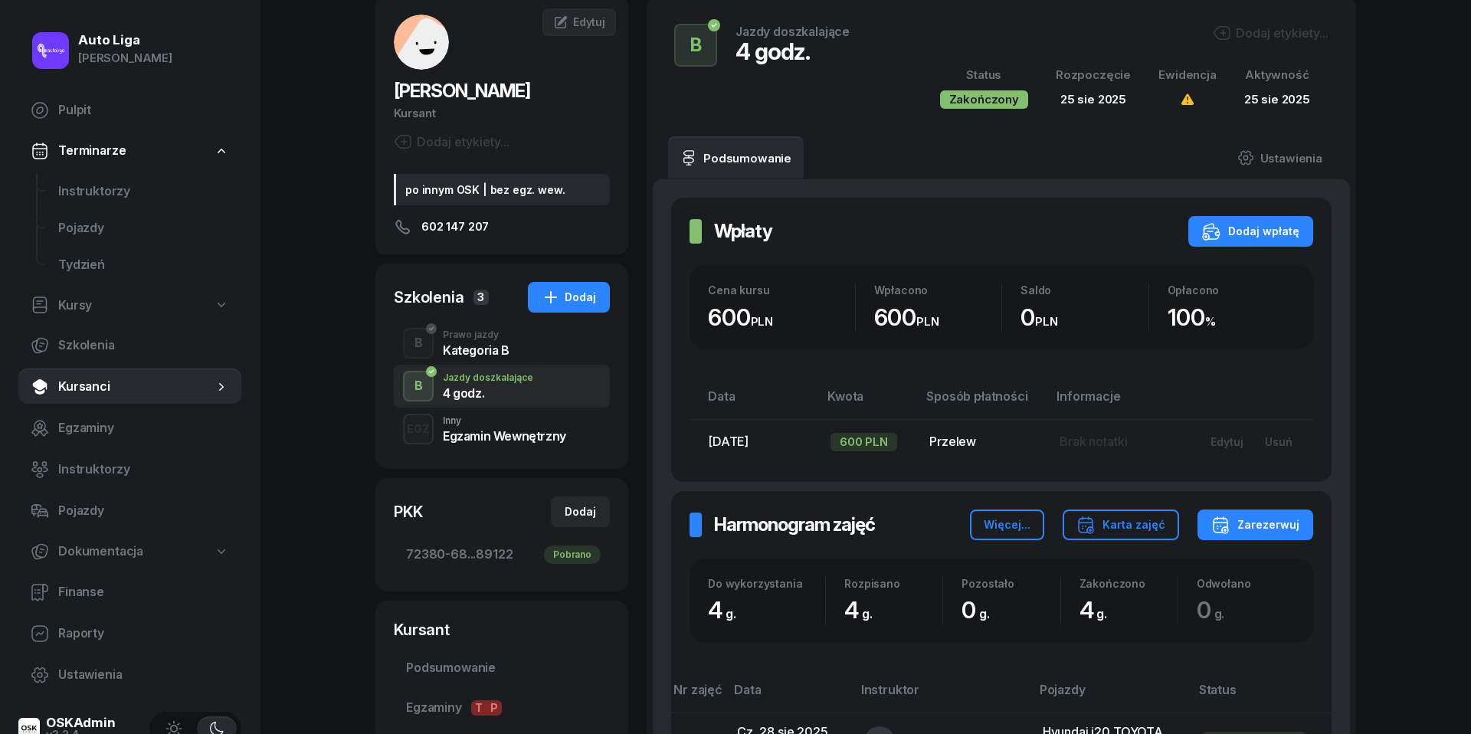
click at [506, 437] on div "Egzamin Wewnętrzny" at bounding box center [504, 436] width 123 height 12
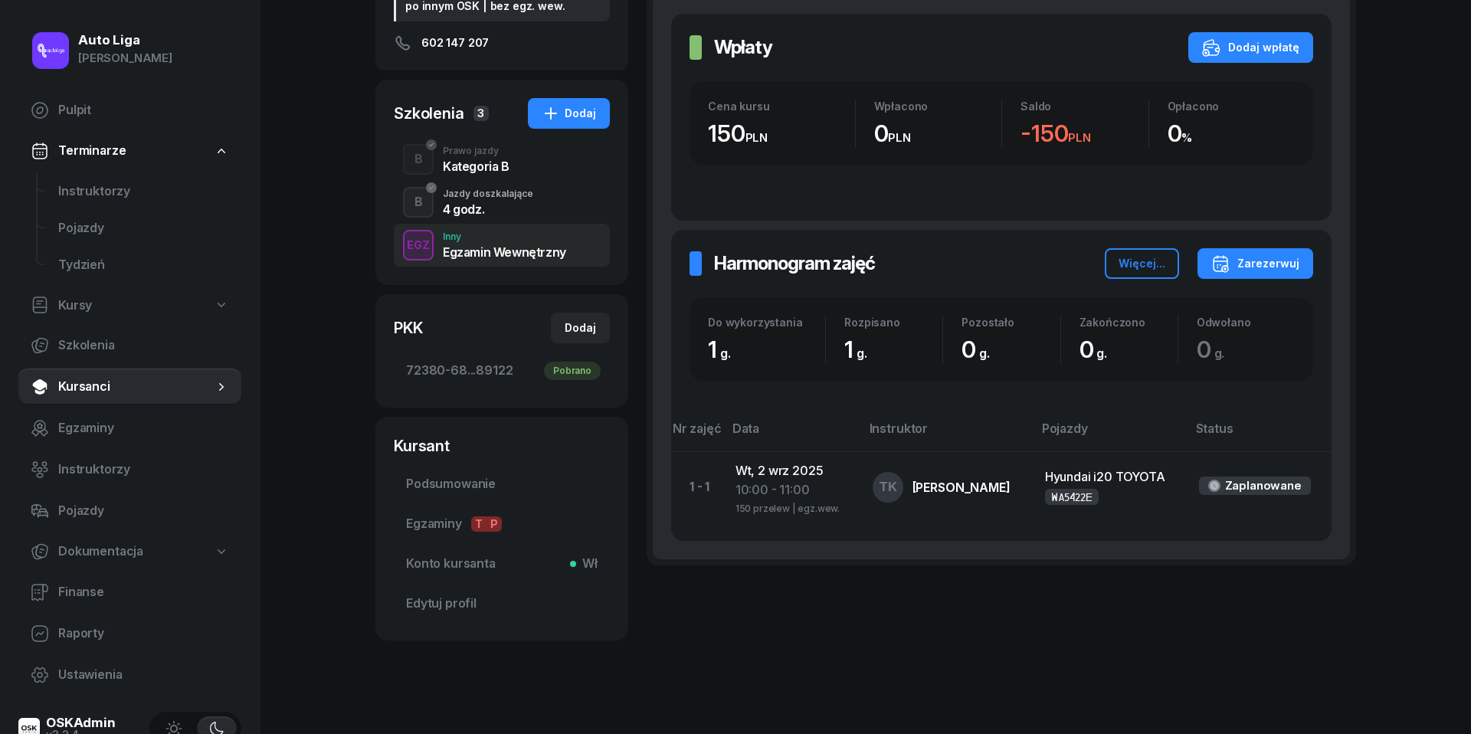
scroll to position [270, 0]
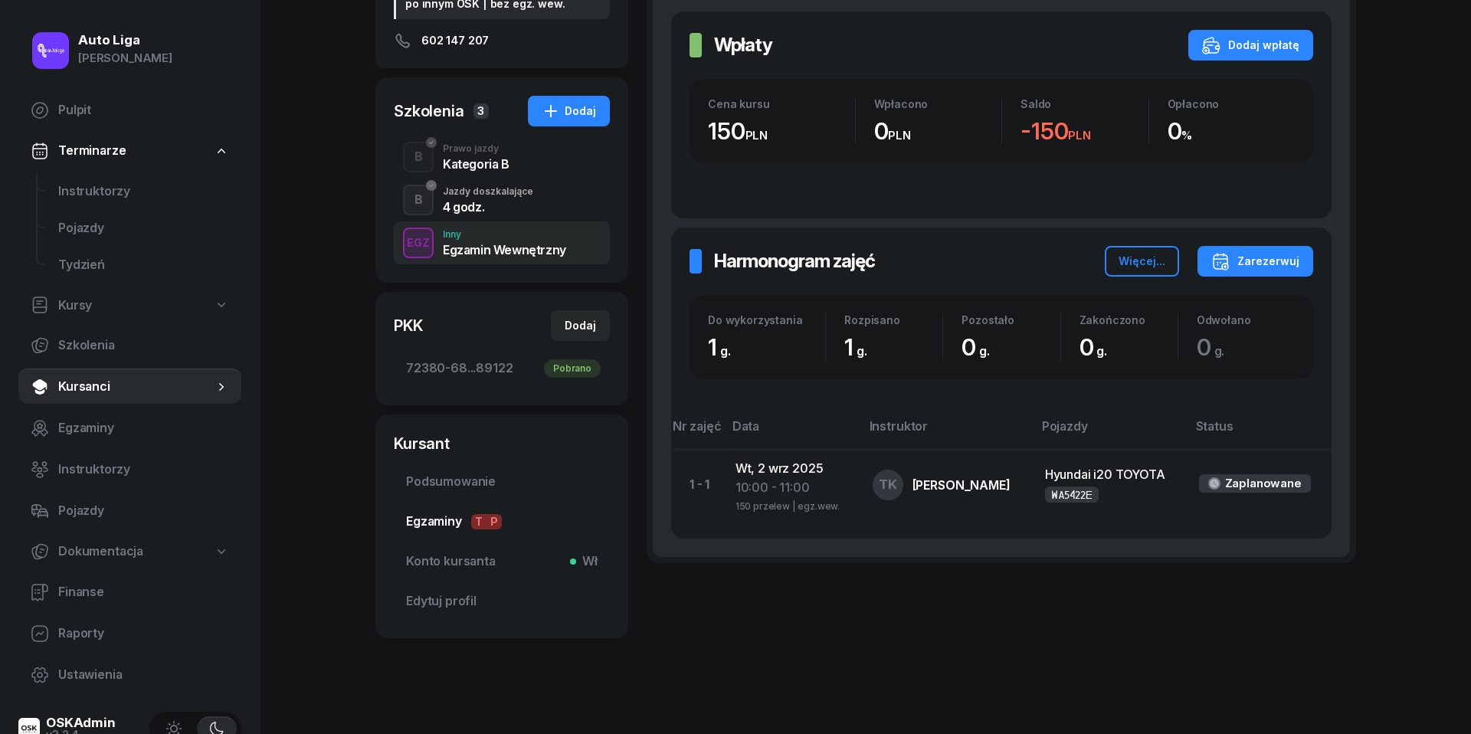
click at [441, 515] on span "Egzaminy T P" at bounding box center [501, 522] width 191 height 20
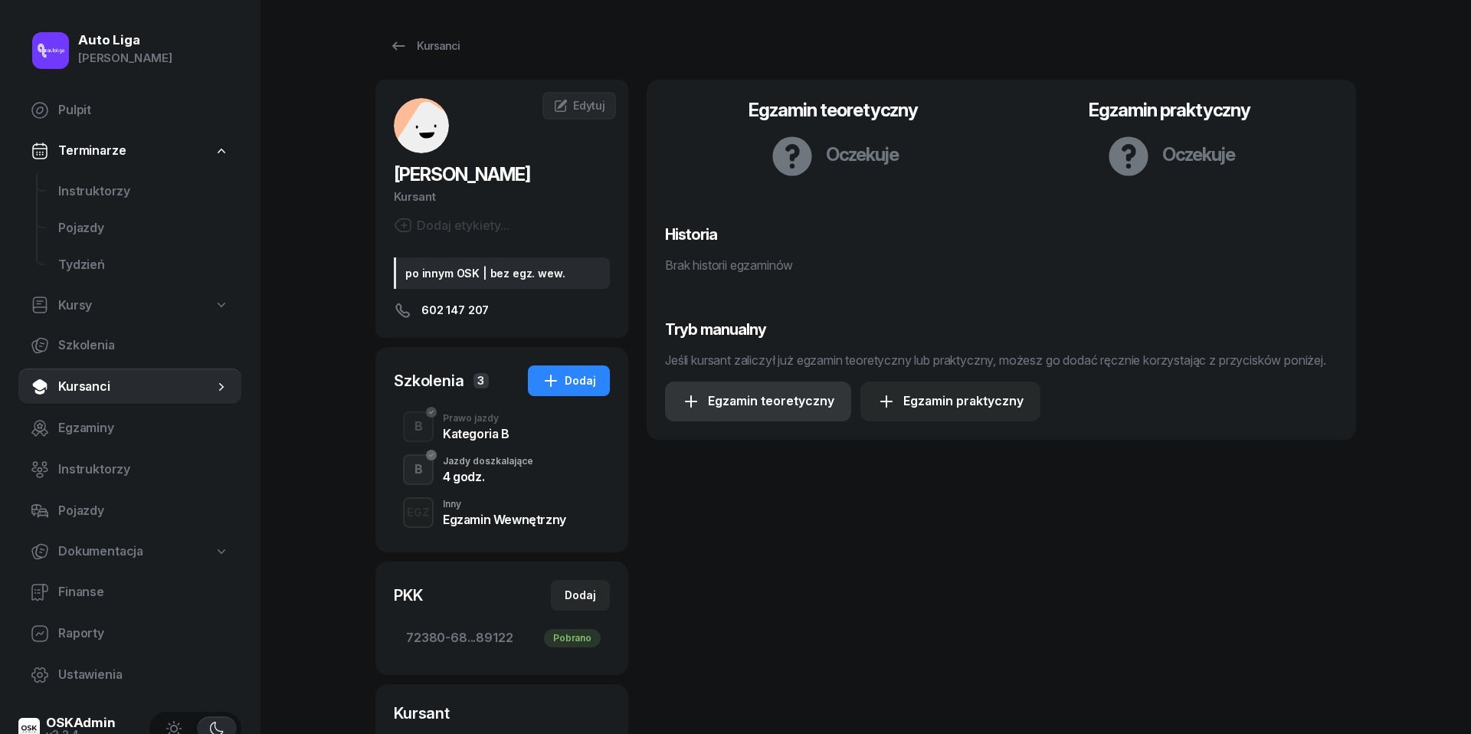
click at [786, 411] on div "Egzamin teoretyczny" at bounding box center [758, 401] width 152 height 20
select select "B"
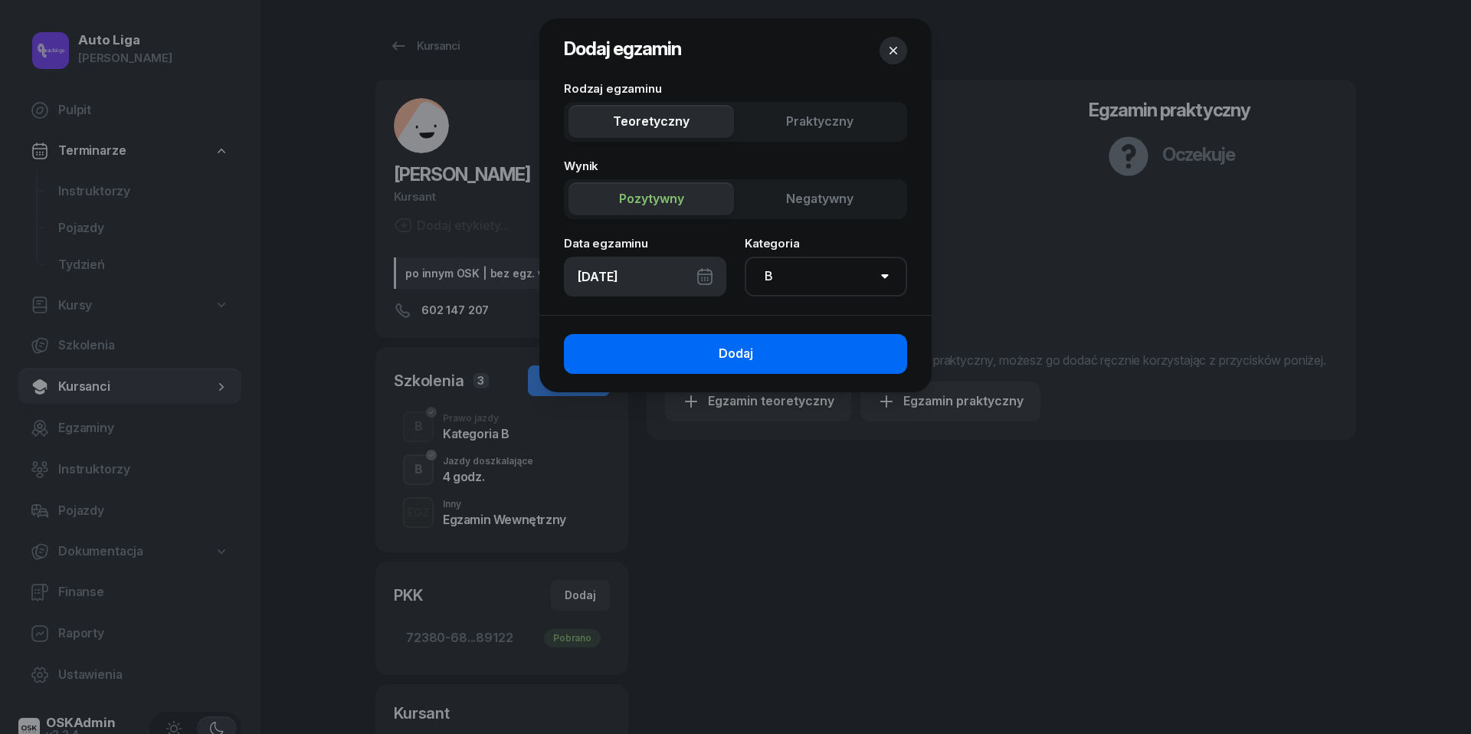
click at [695, 354] on button "Dodaj" at bounding box center [735, 354] width 343 height 40
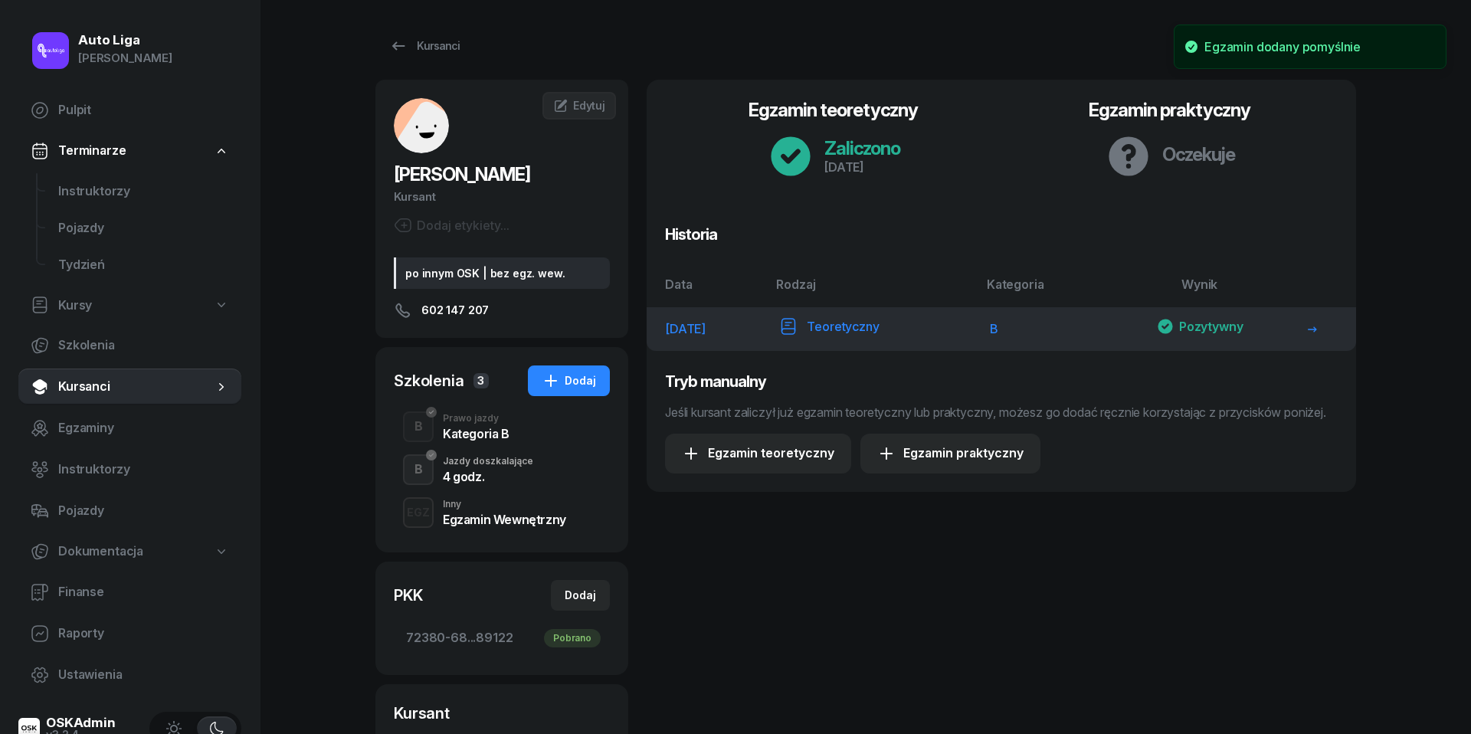
click at [797, 335] on icon at bounding box center [788, 326] width 18 height 18
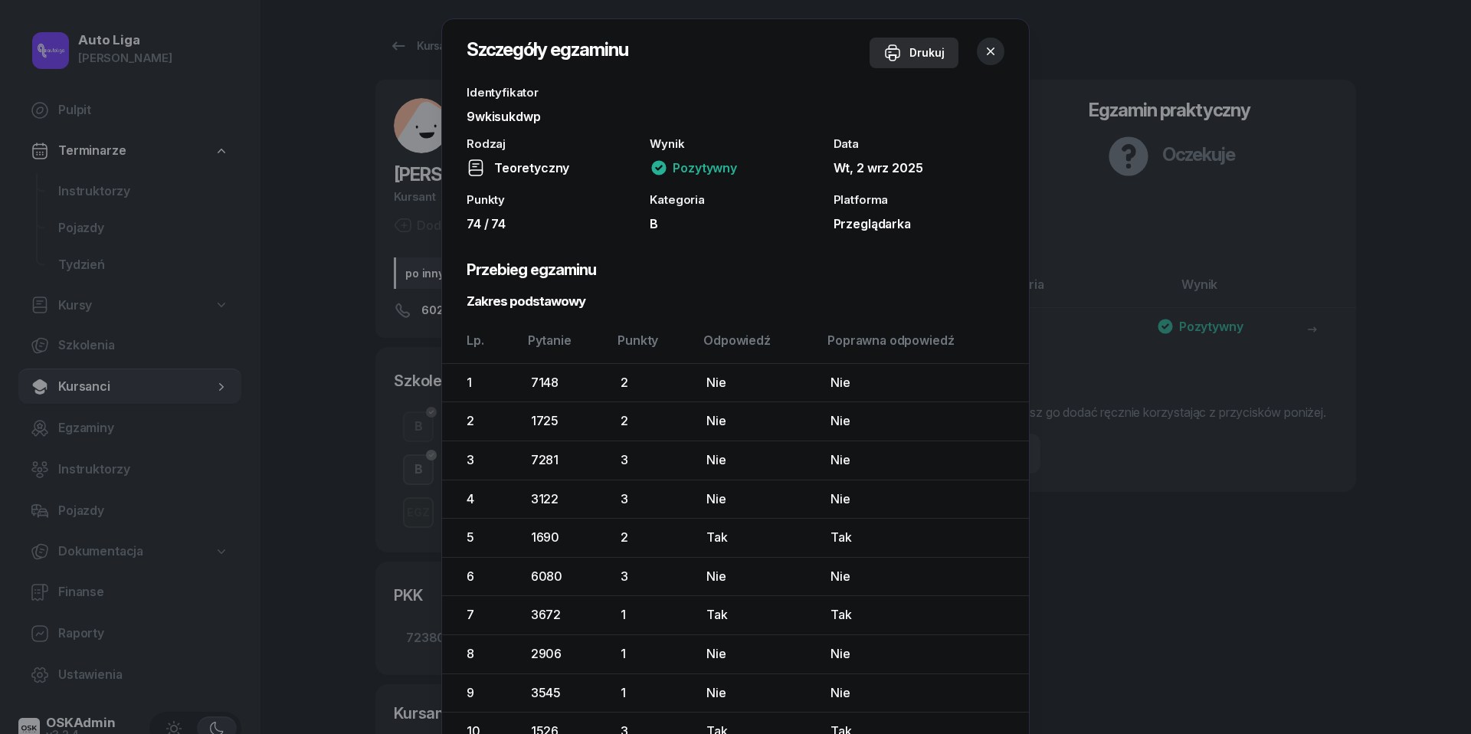
click at [922, 52] on div "Drukuj" at bounding box center [913, 53] width 61 height 18
click at [999, 46] on button "button" at bounding box center [991, 52] width 28 height 28
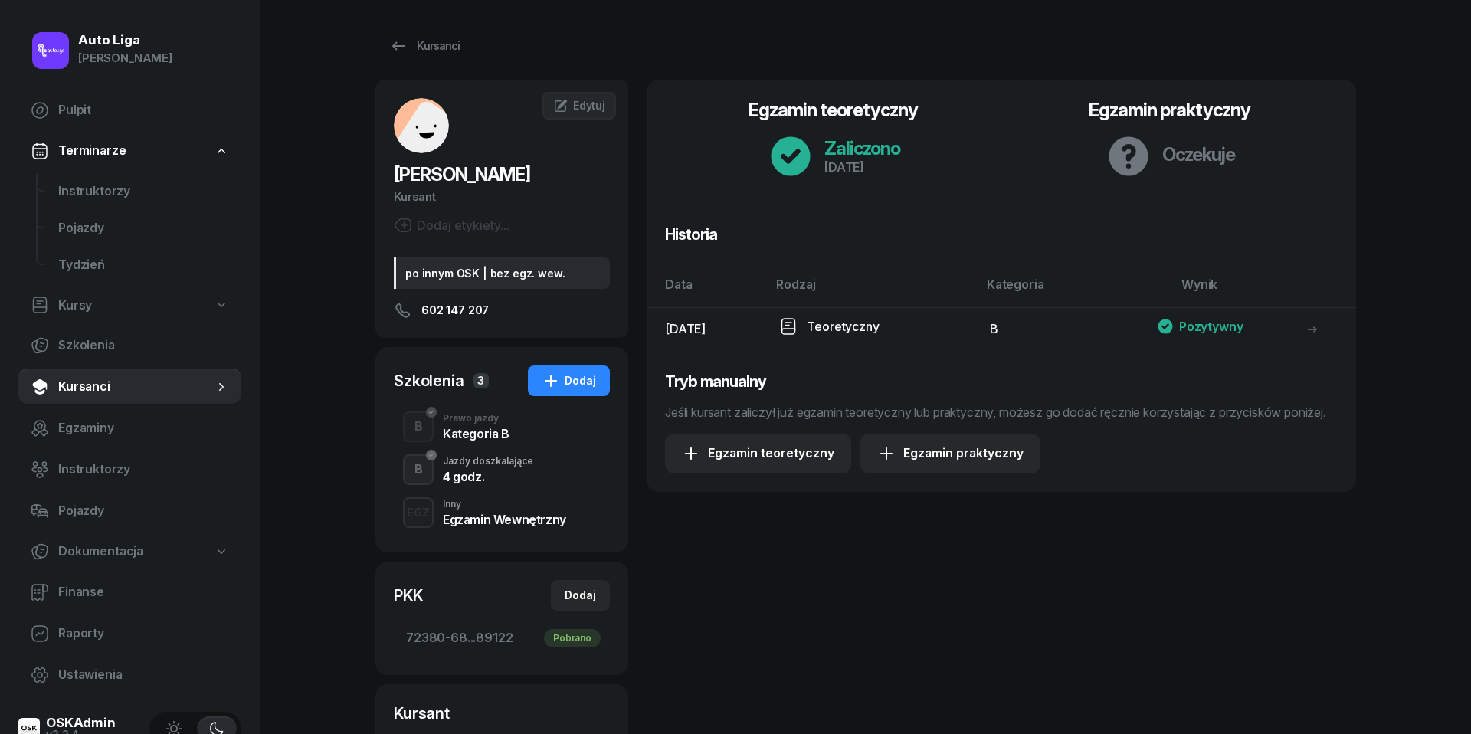
click at [1426, 78] on div "Auto Liga [PERSON_NAME] Pulpit Terminarze Instruktorzy Pojazdy Tydzień Kursy Sz…" at bounding box center [735, 506] width 1471 height 1012
click at [121, 185] on span "Instruktorzy" at bounding box center [143, 192] width 171 height 20
